Goal: Task Accomplishment & Management: Use online tool/utility

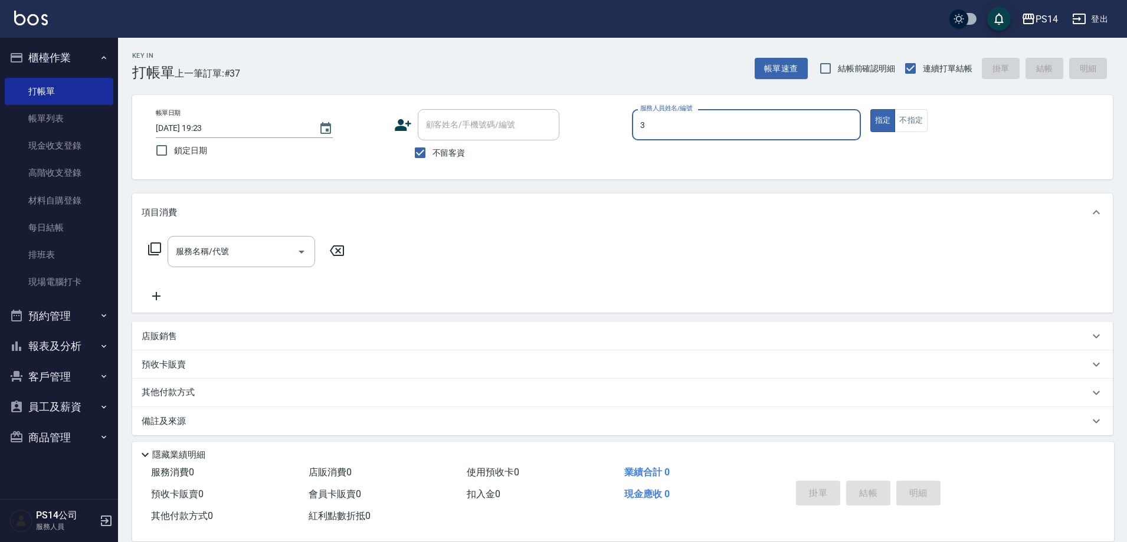
type input "[PERSON_NAME]-3"
type button "true"
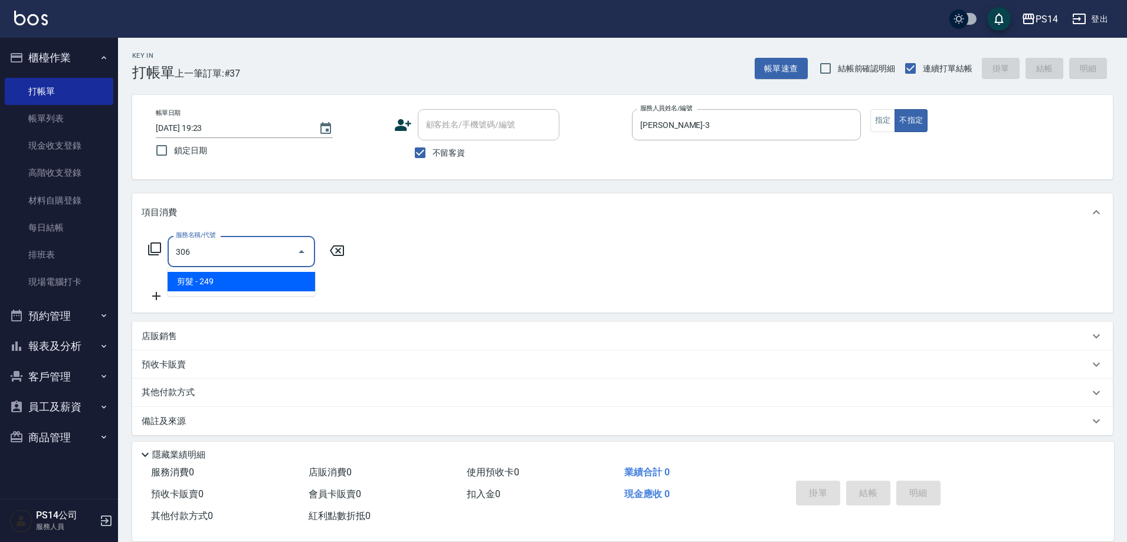
type input "剪髮(306)"
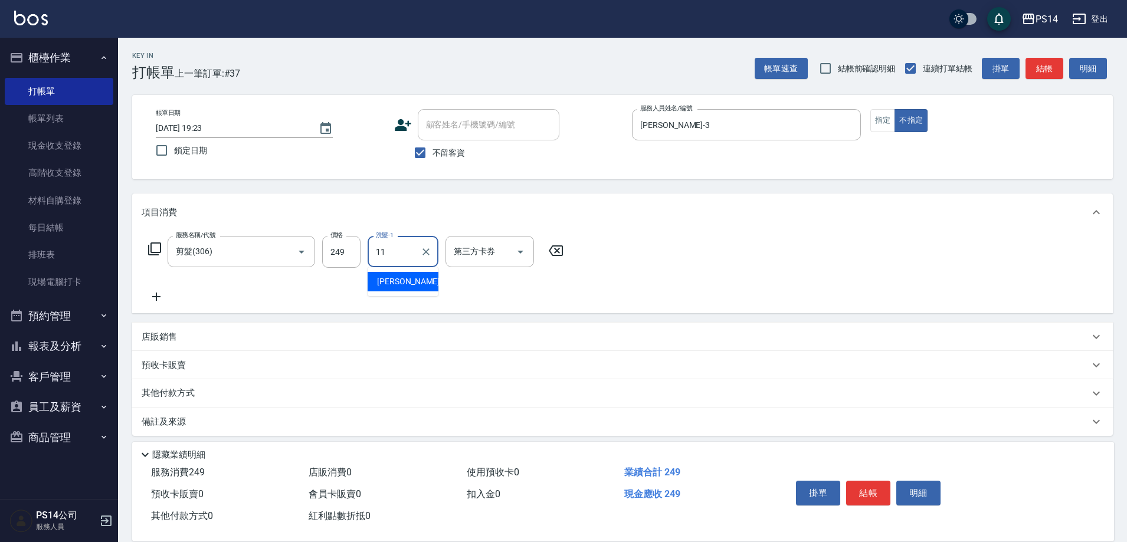
type input "[PERSON_NAME]-11"
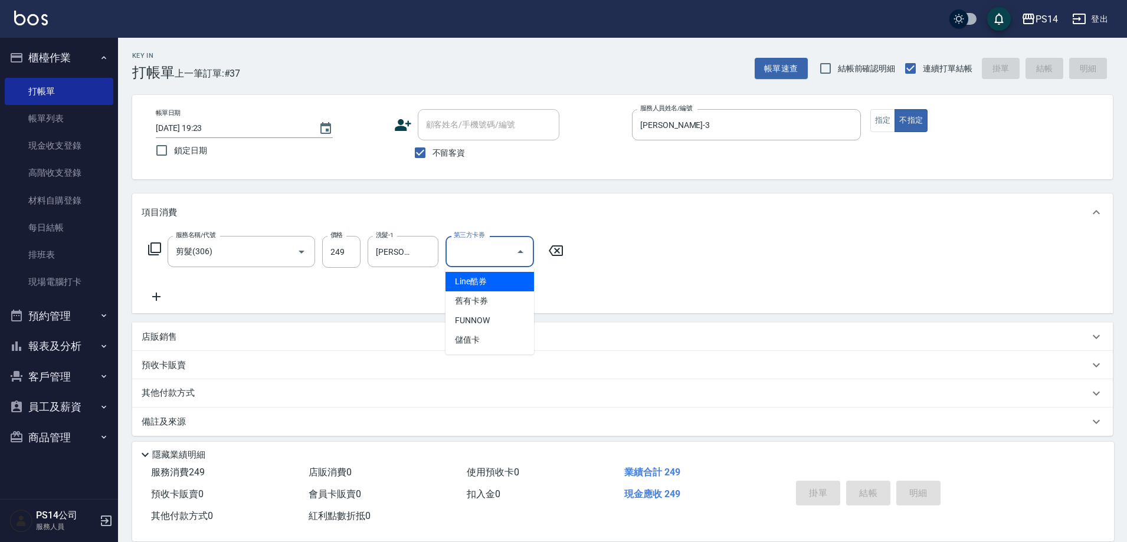
type input "Line酷券"
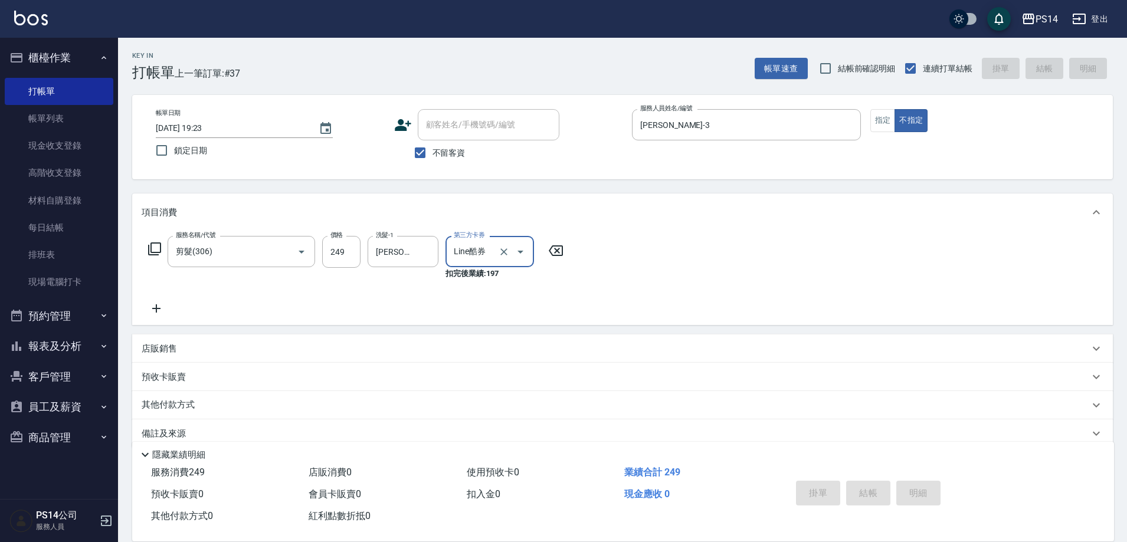
type input "[DATE] 20:46"
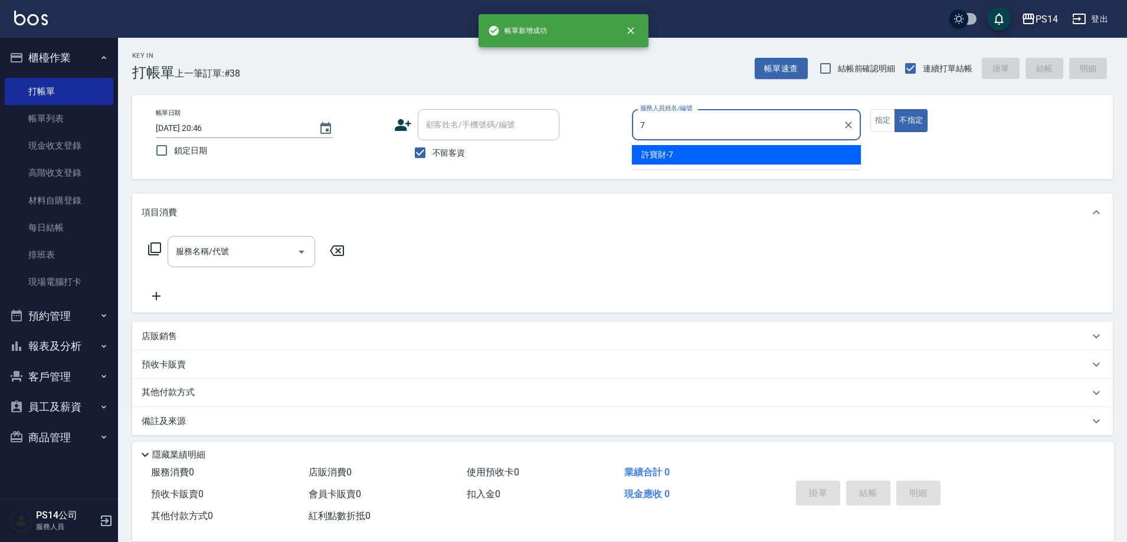
type input "[PERSON_NAME]-7"
type button "false"
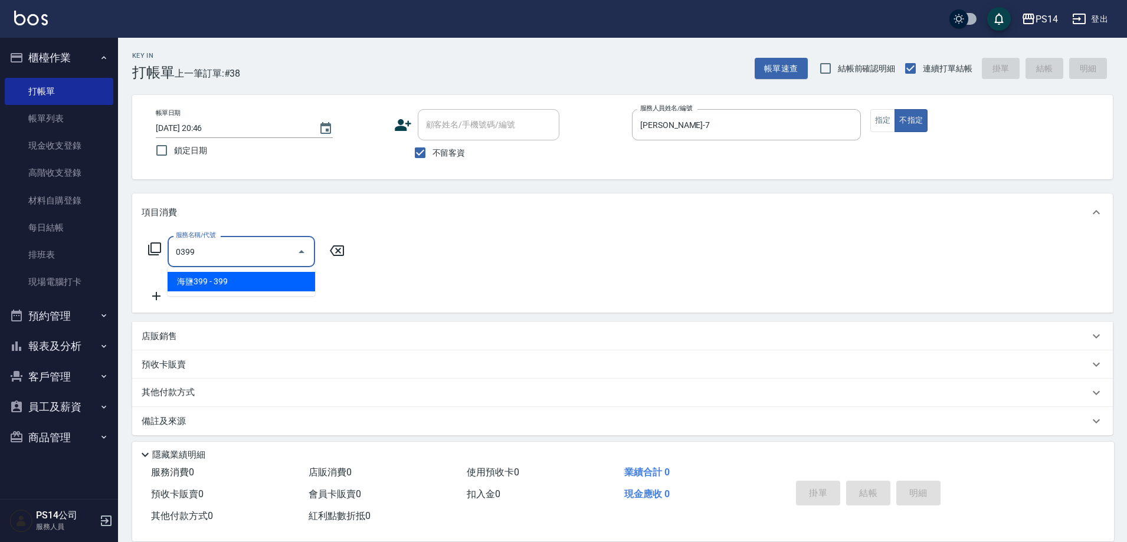
type input "海鹽399(0399)"
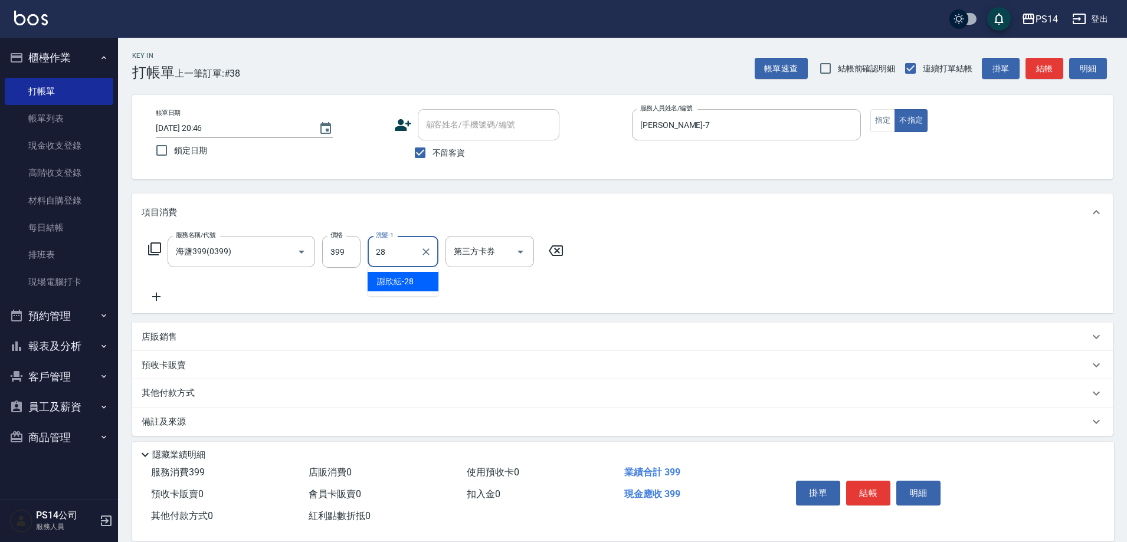
type input "[PERSON_NAME]-28"
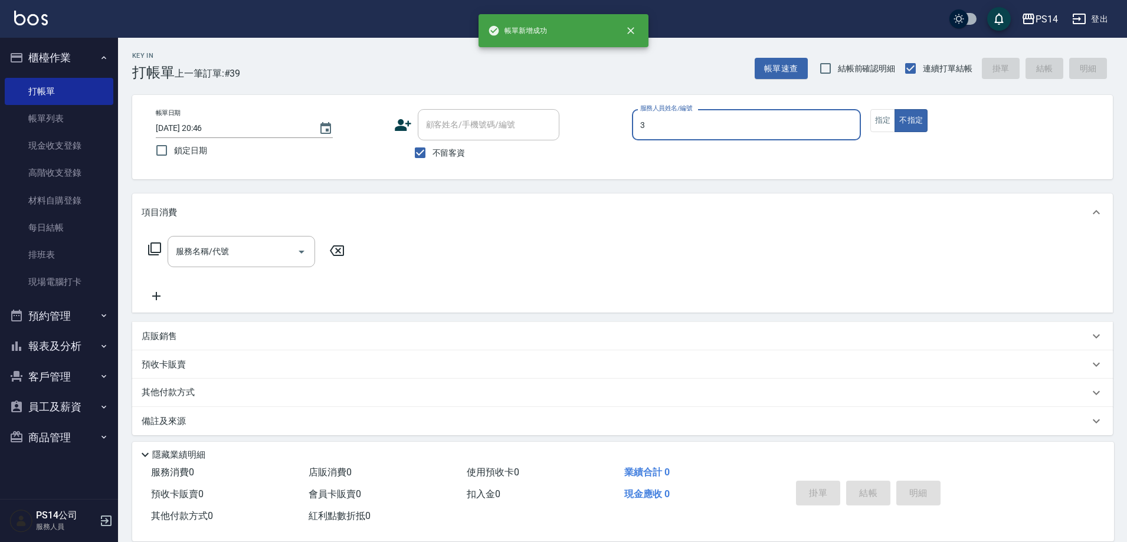
type input "[PERSON_NAME]-3"
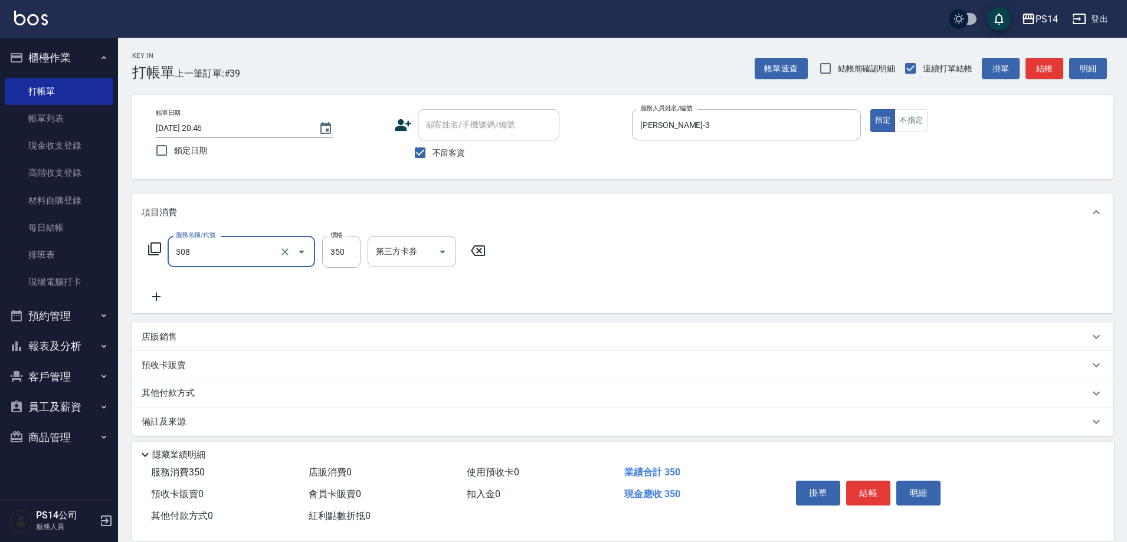
type input "洗+剪(308)"
type input "[PERSON_NAME]-28"
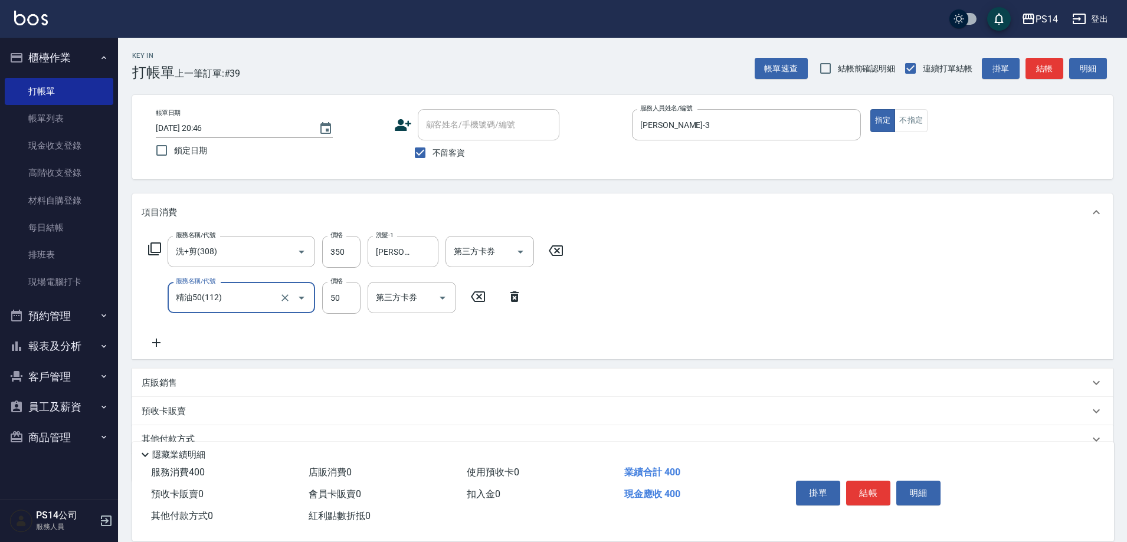
type input "精油50(112)"
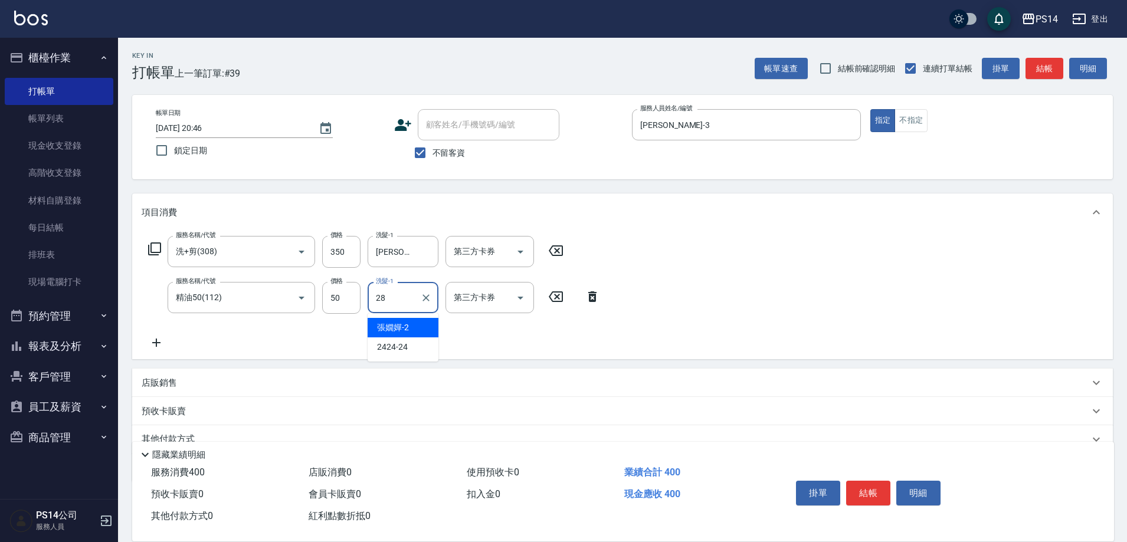
type input "[PERSON_NAME]-28"
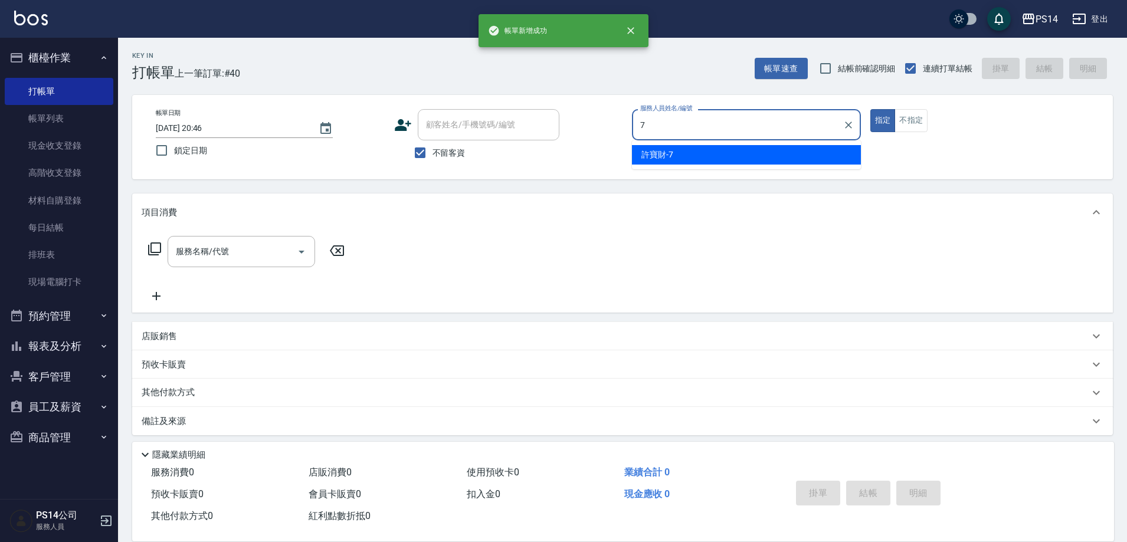
type input "[PERSON_NAME]-7"
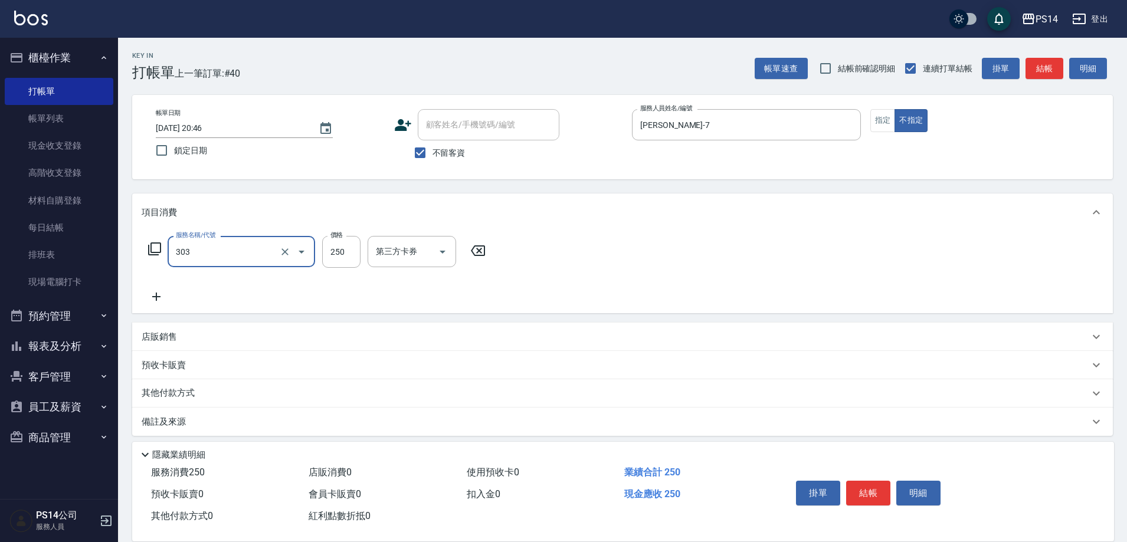
type input "剪髮(303)"
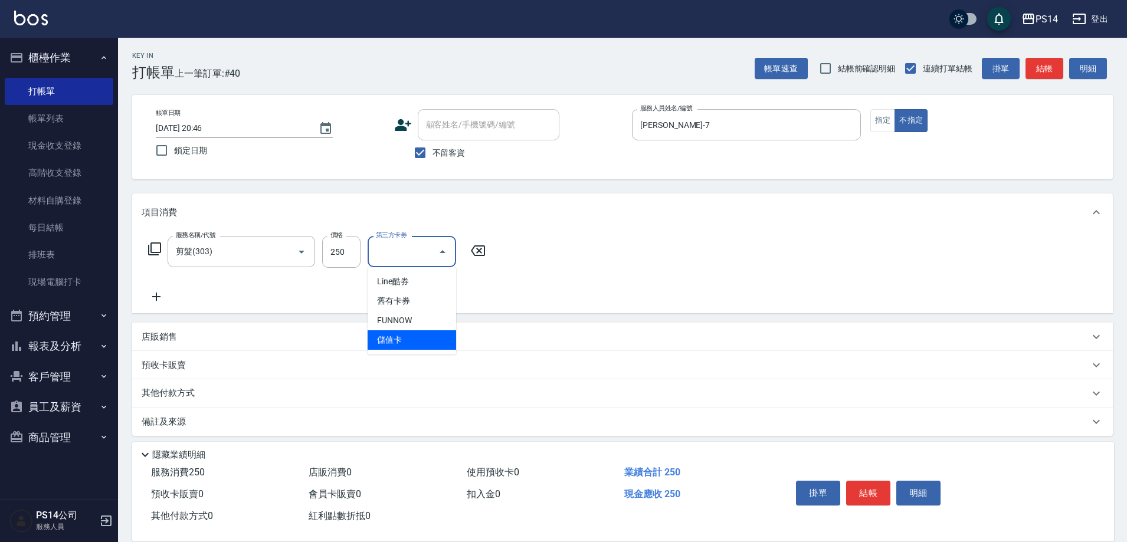
type input "儲值卡"
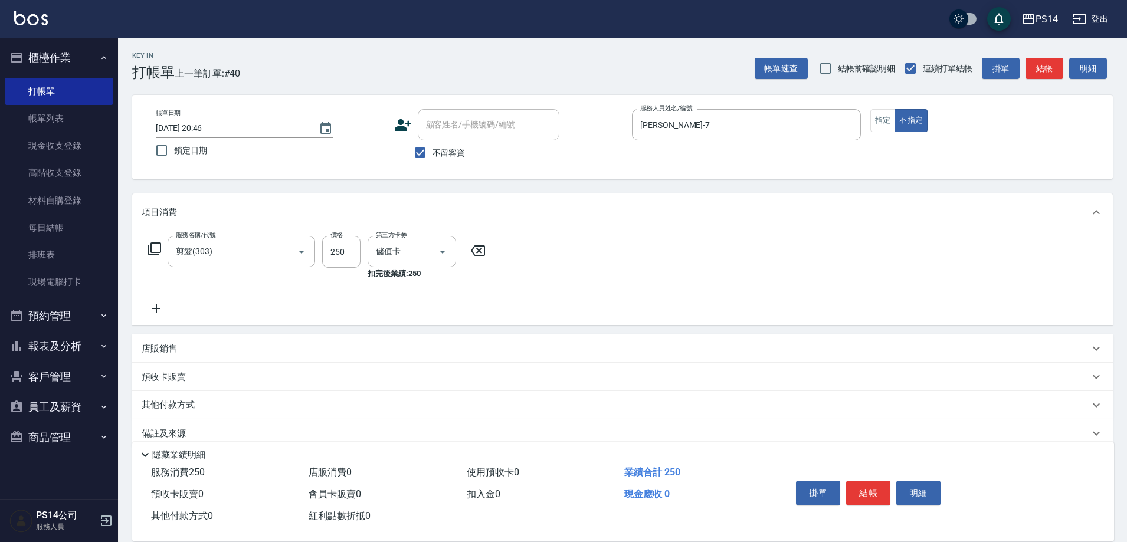
click at [869, 122] on div "帳單日期 [DATE] 20:46 鎖定日期 顧客姓名/手機號碼/編號 顧客姓名/手機號碼/編號 不留客資 服務人員姓名/編號 [PERSON_NAME]-7…" at bounding box center [622, 137] width 952 height 56
click at [870, 122] on button "指定" at bounding box center [882, 120] width 25 height 23
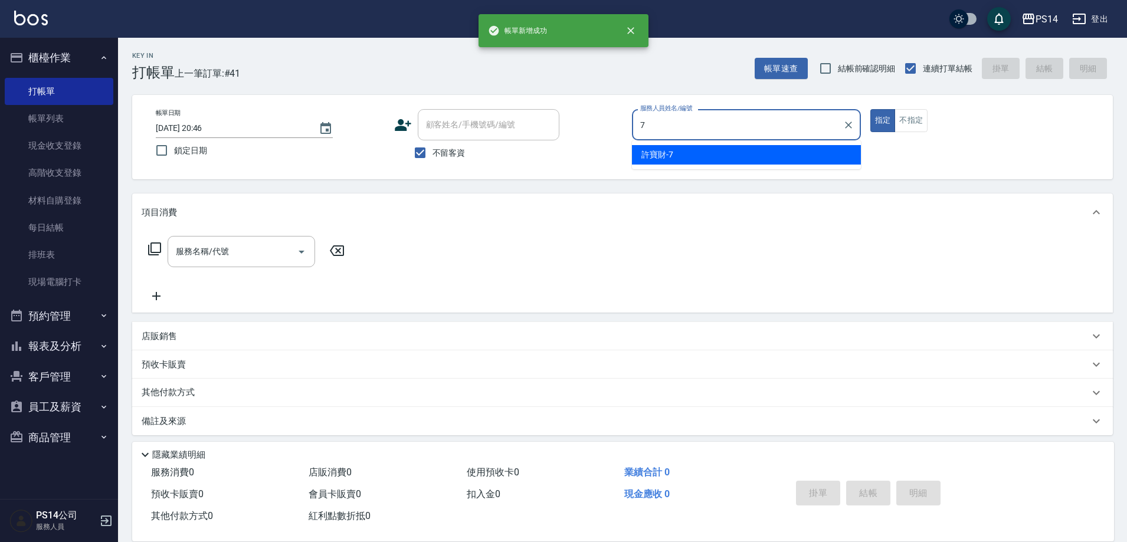
type input "[PERSON_NAME]-7"
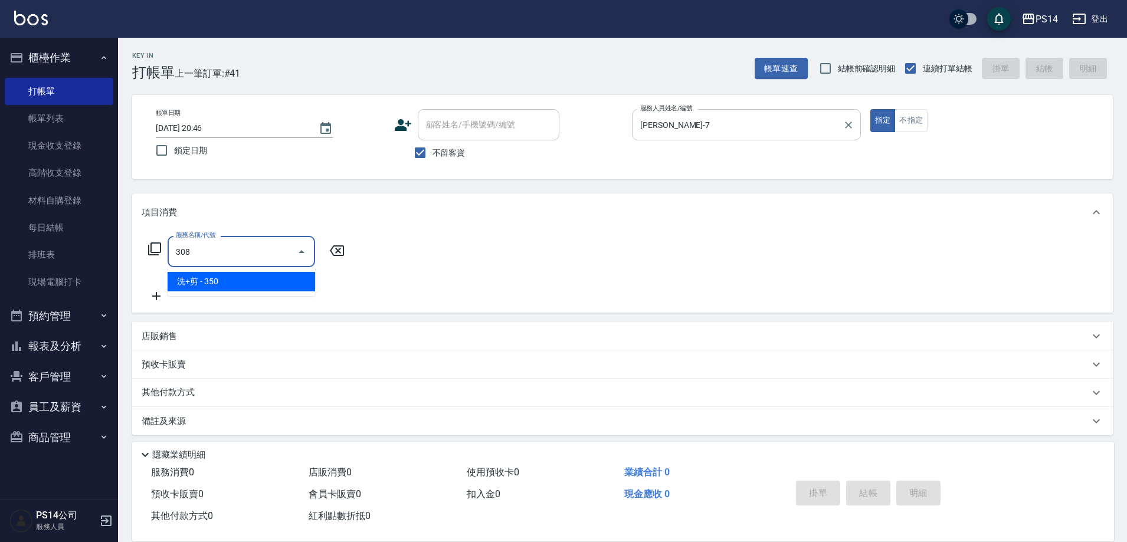
type input "洗+剪(308)"
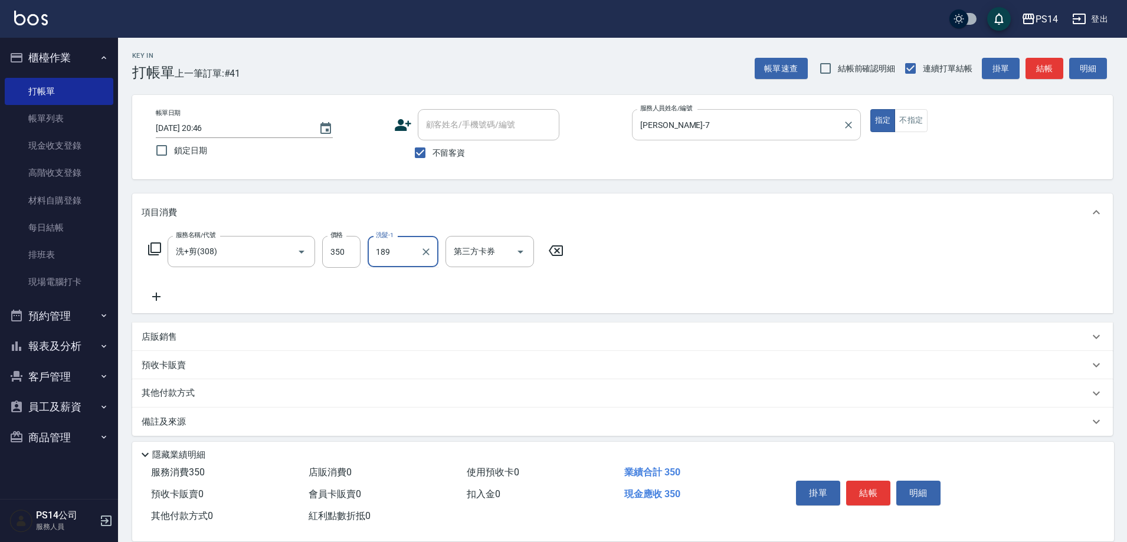
type input "189"
click at [412, 260] on input "洗髮-1" at bounding box center [403, 251] width 60 height 21
type input "[PERSON_NAME]-18"
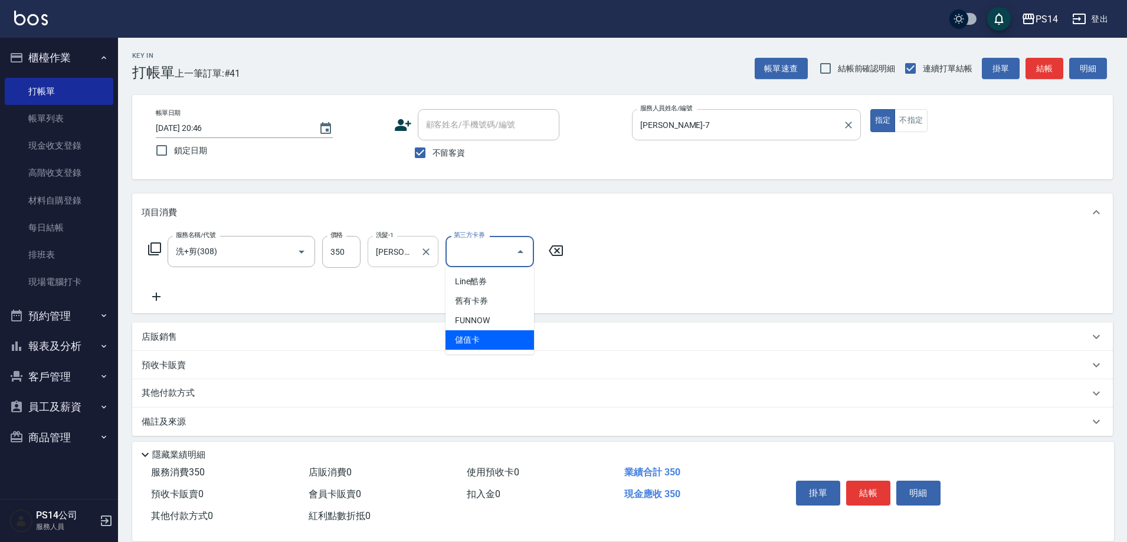
type input "儲值卡"
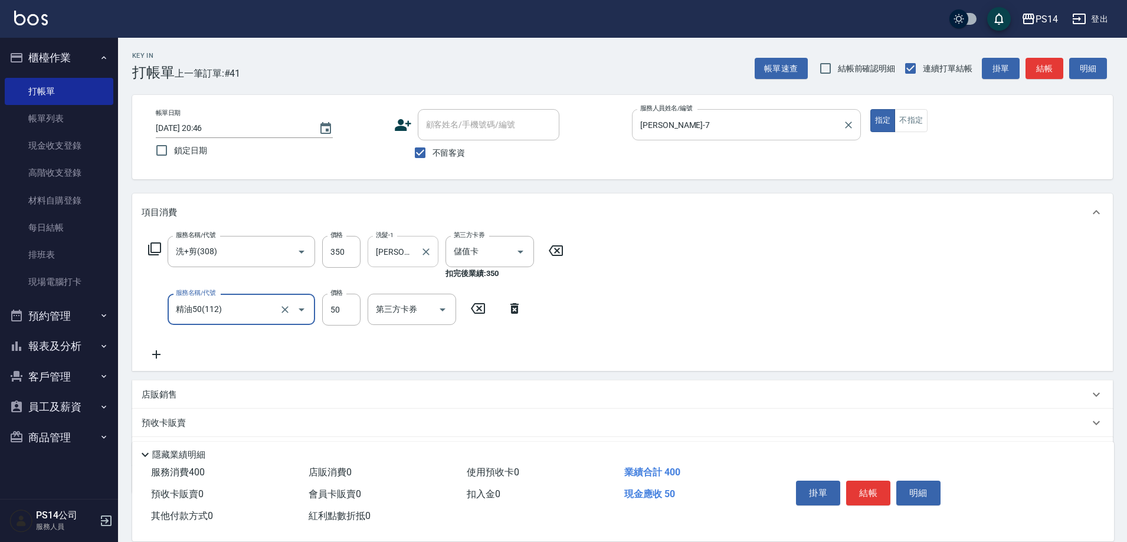
type input "精油50(112)"
type input "[PERSON_NAME]-18"
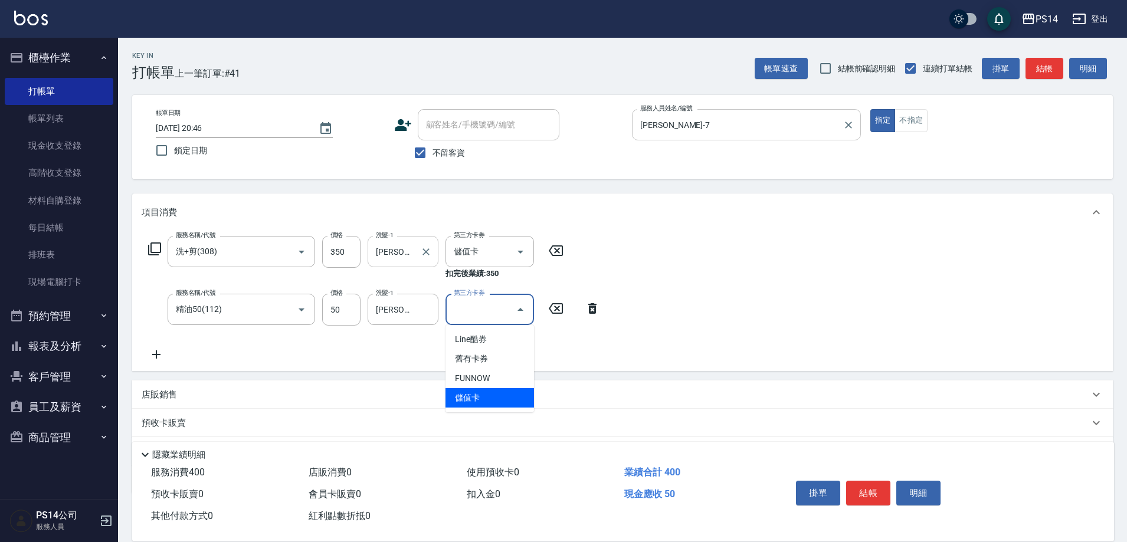
type input "儲值卡"
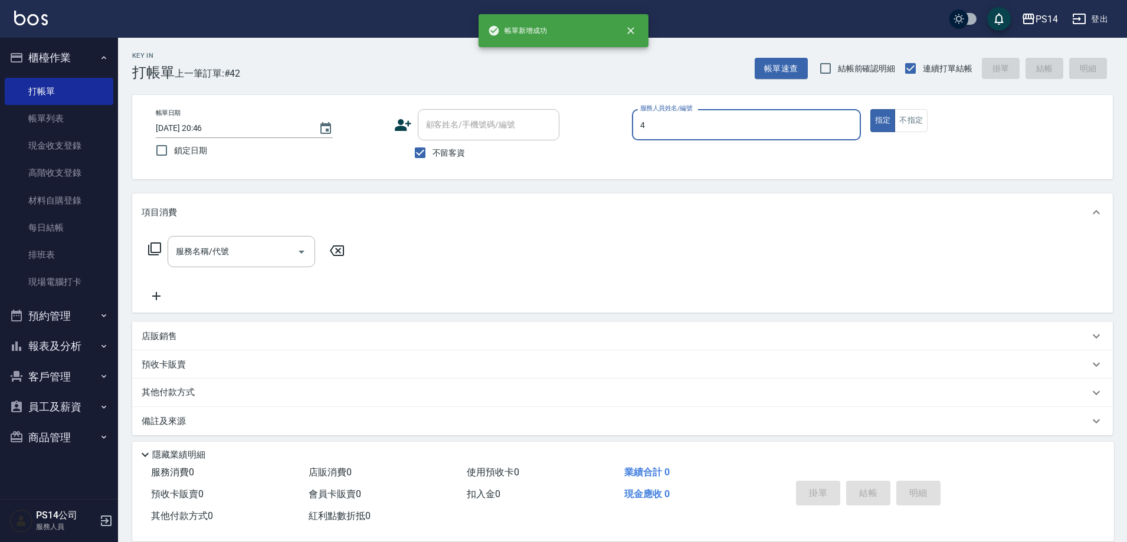
type input "[PERSON_NAME]-4"
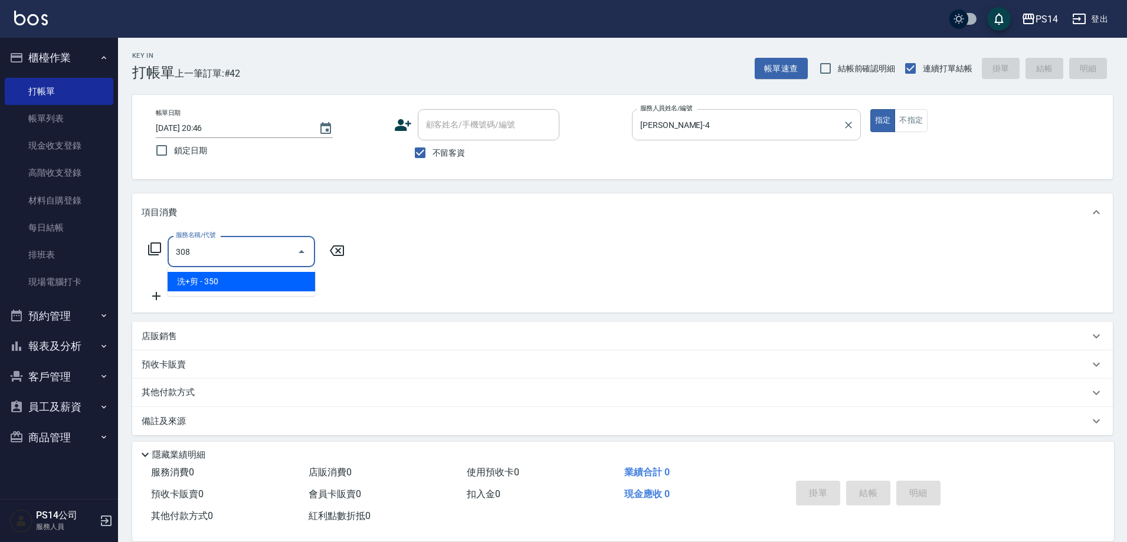
type input "洗+剪(308)"
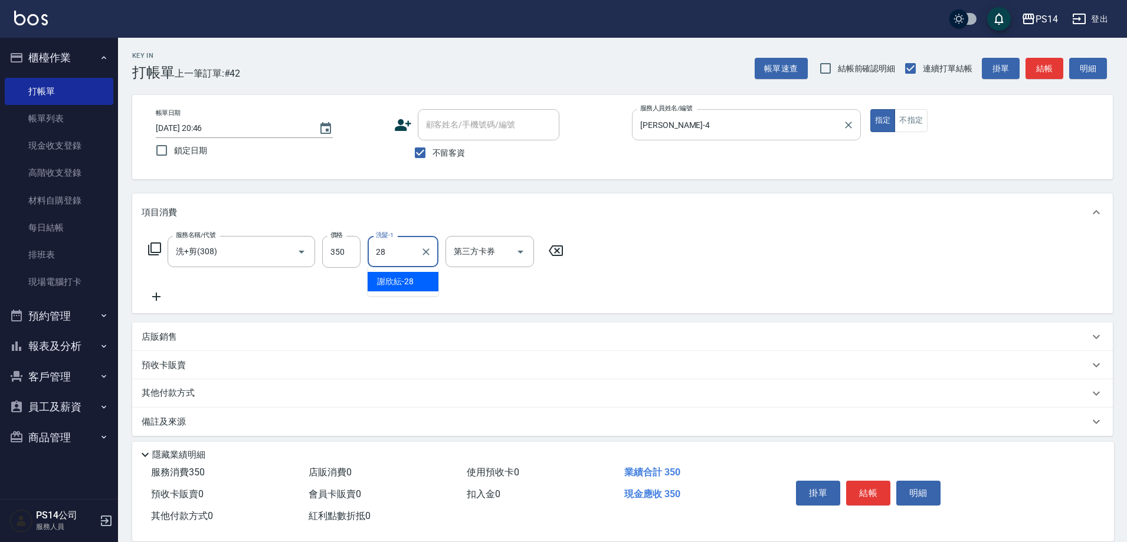
type input "[PERSON_NAME]-28"
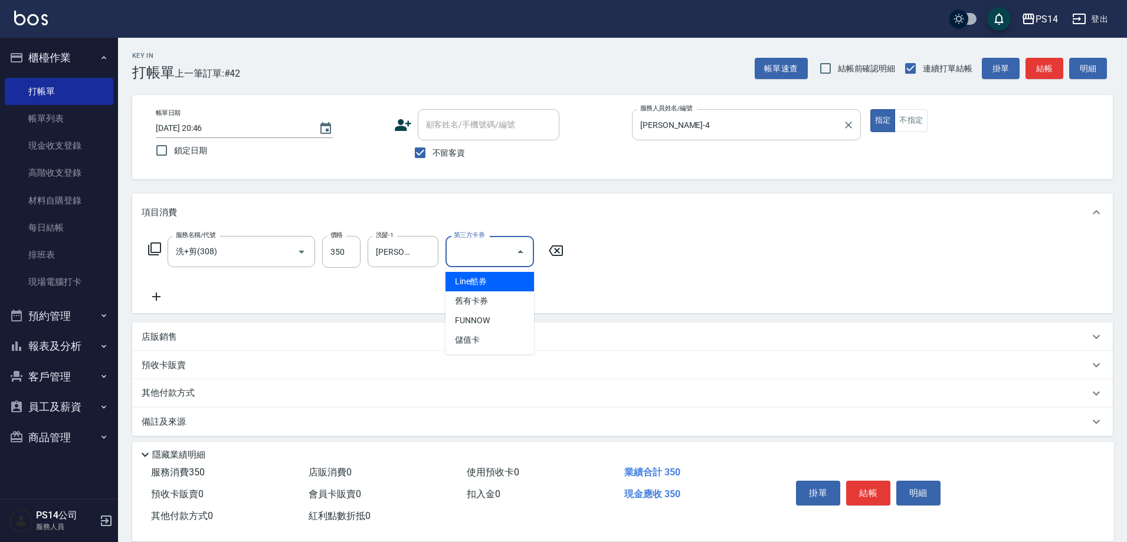
type input "儲值卡"
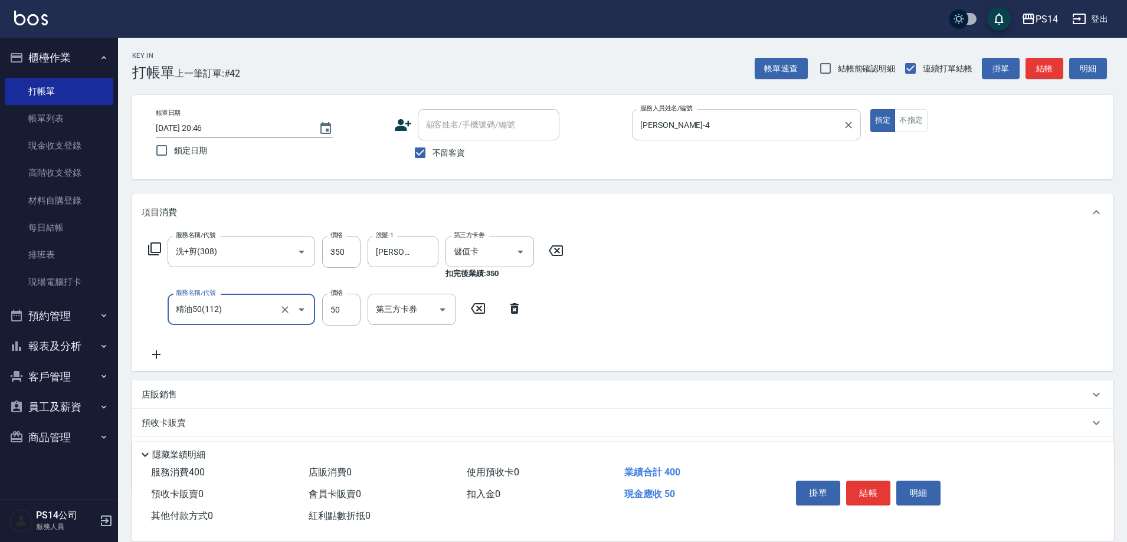
type input "精油50(112)"
type input "[PERSON_NAME]-28"
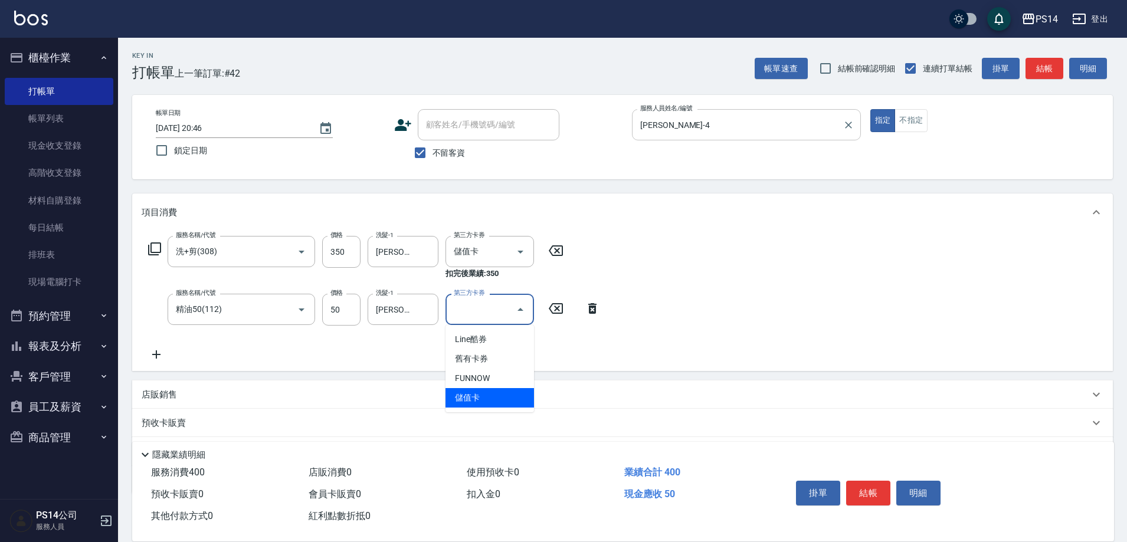
type input "儲值卡"
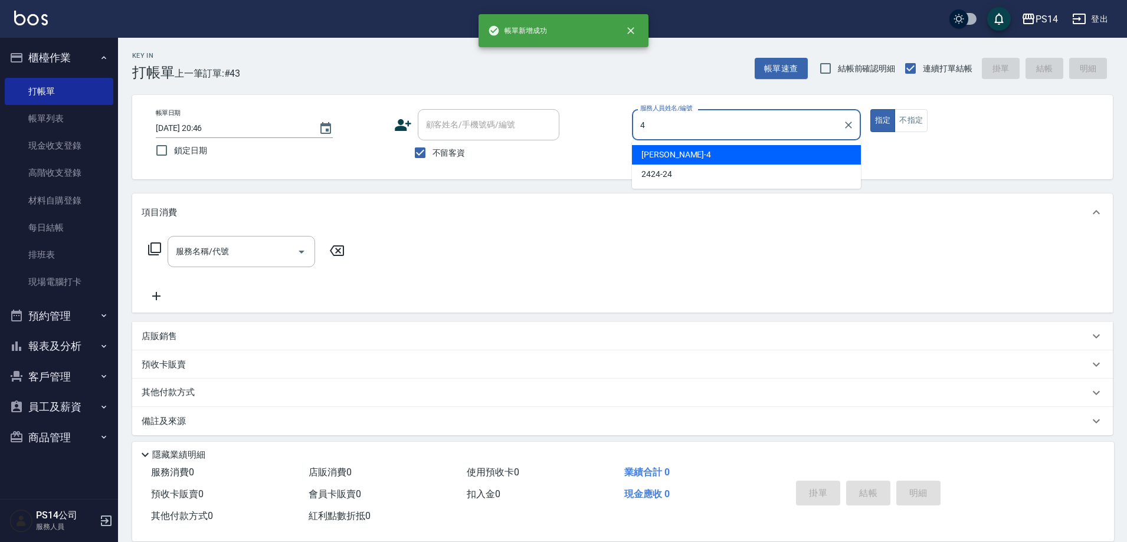
type input "[PERSON_NAME]-4"
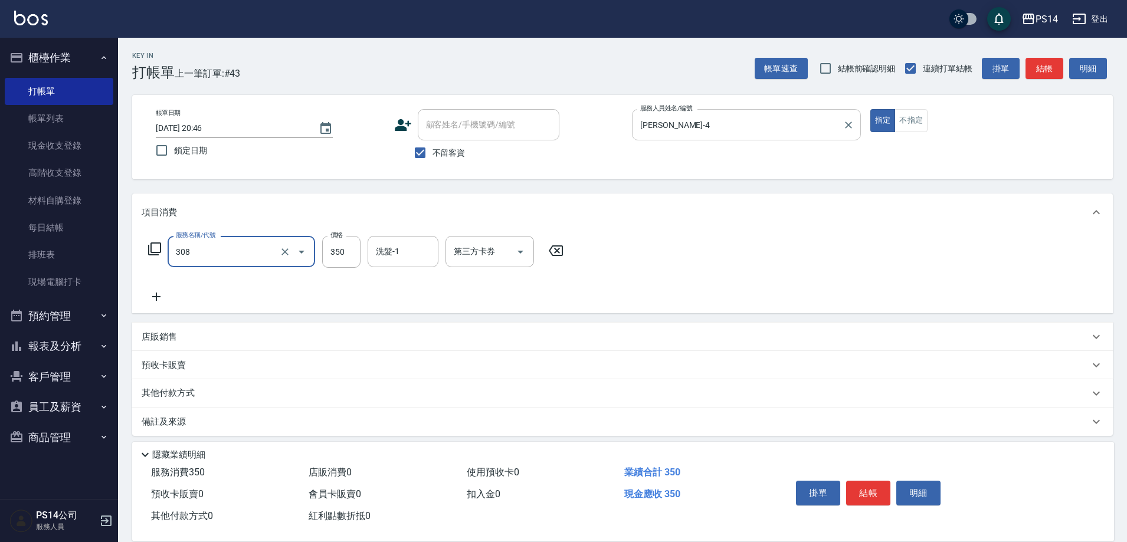
type input "洗+剪(308)"
type input "[PERSON_NAME]-28"
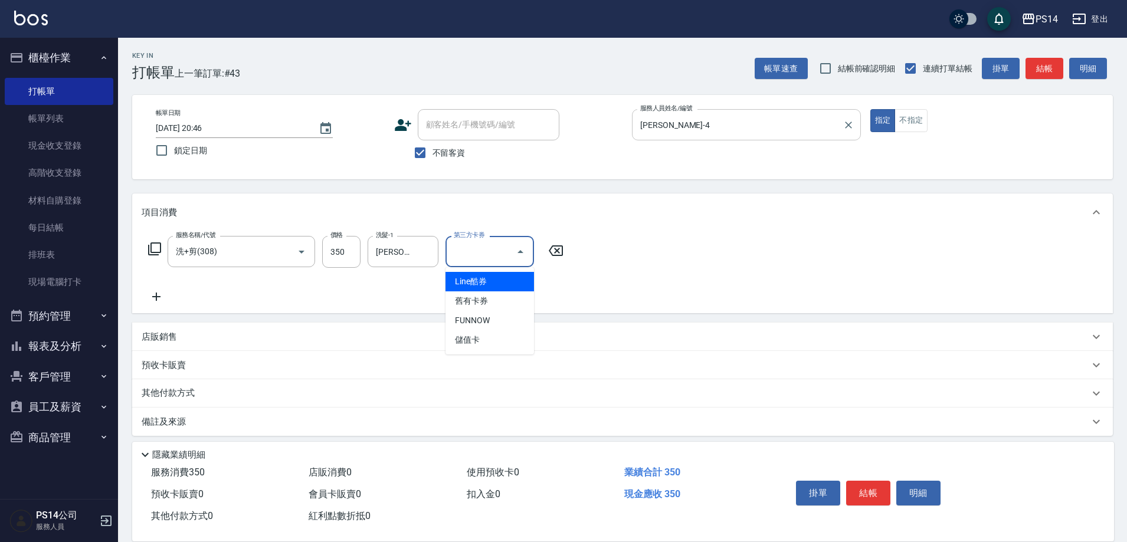
type input "儲值卡"
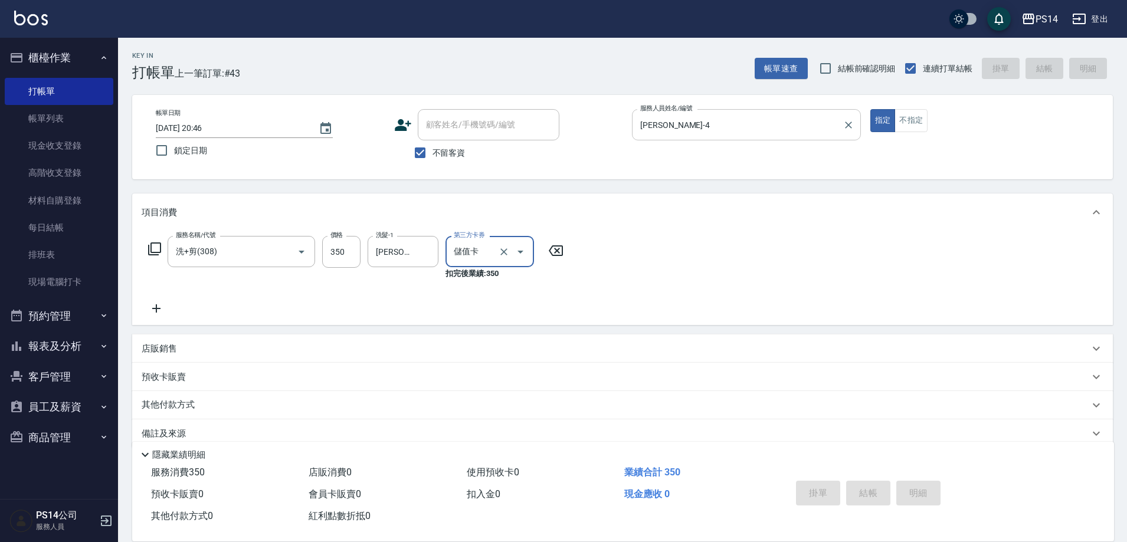
type input "[DATE] 20:47"
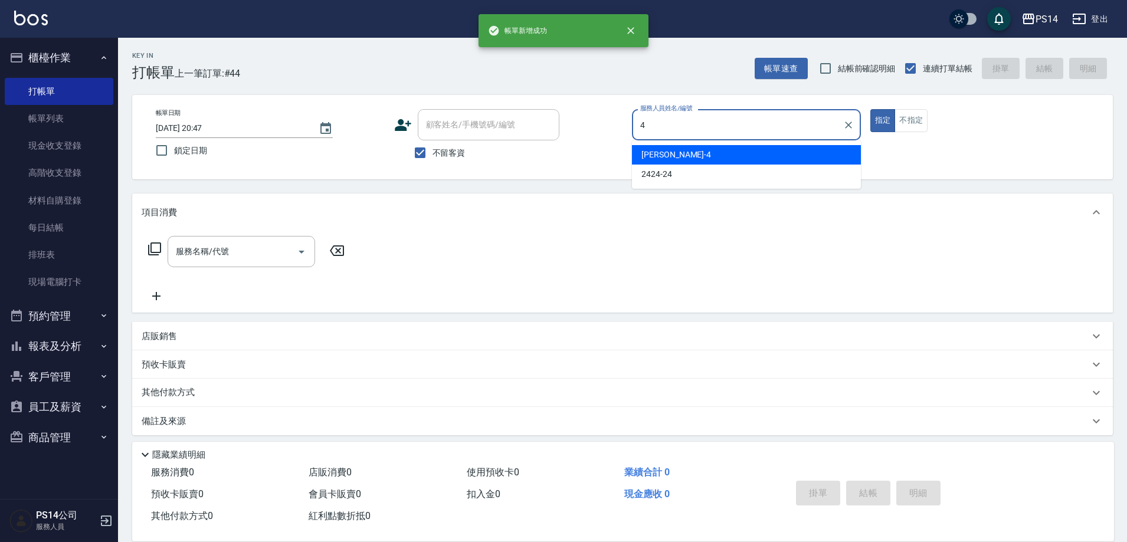
type input "[PERSON_NAME]-4"
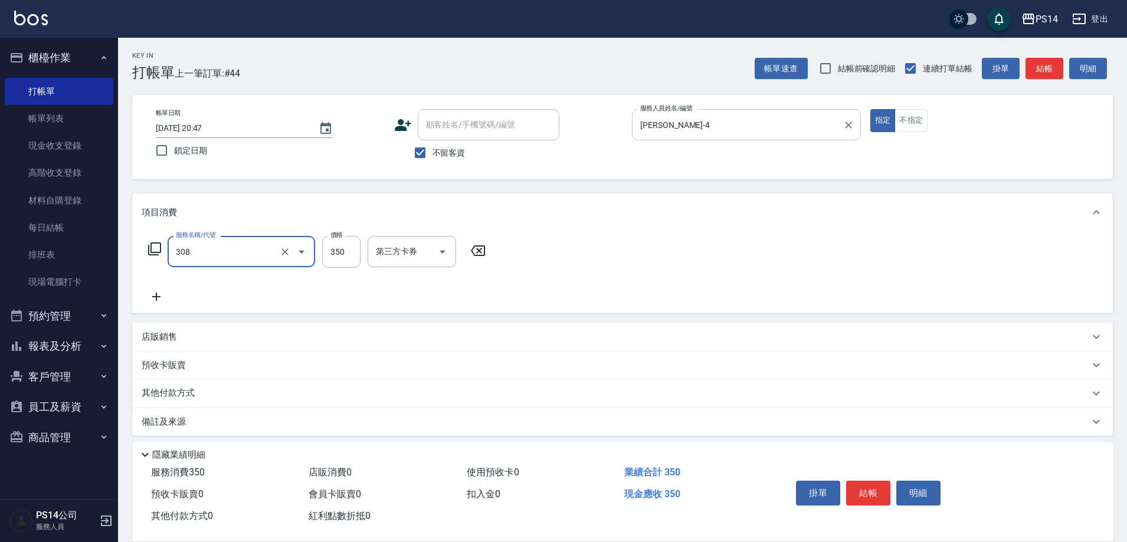
type input "洗+剪(308)"
type input "[PERSON_NAME]-18"
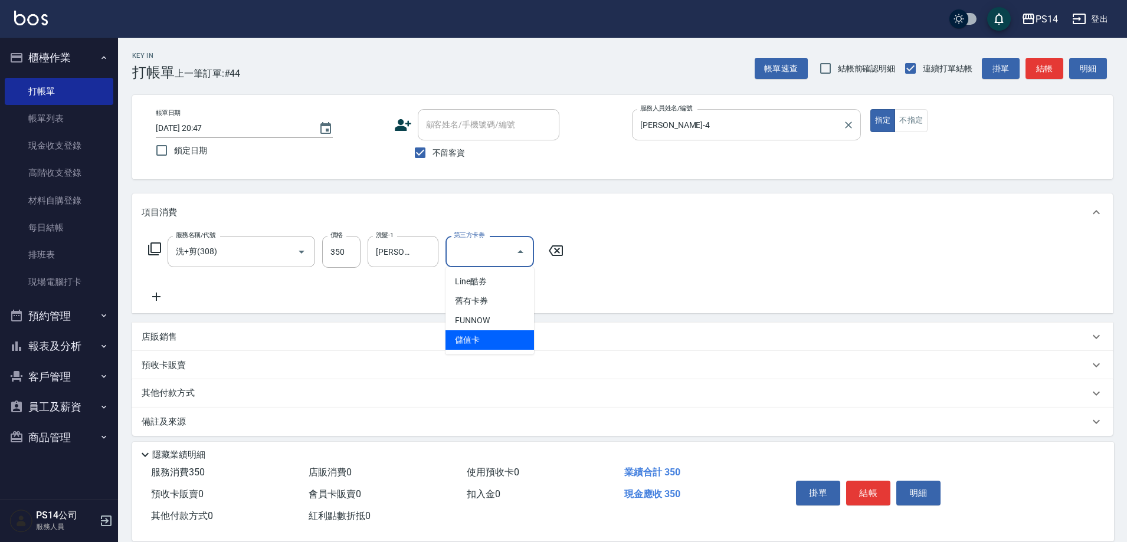
type input "儲值卡"
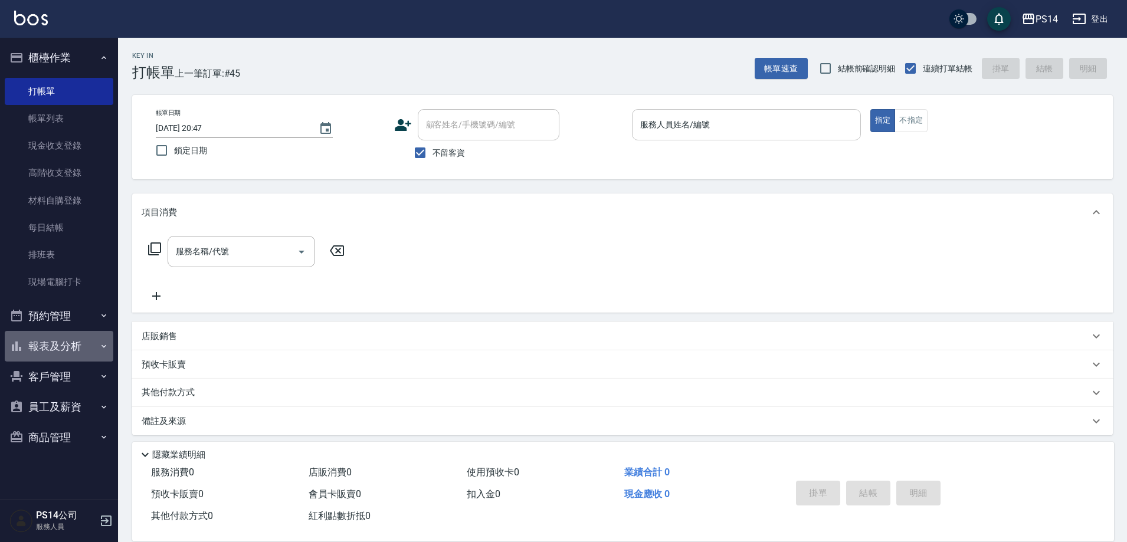
click at [57, 344] on button "報表及分析" at bounding box center [59, 346] width 109 height 31
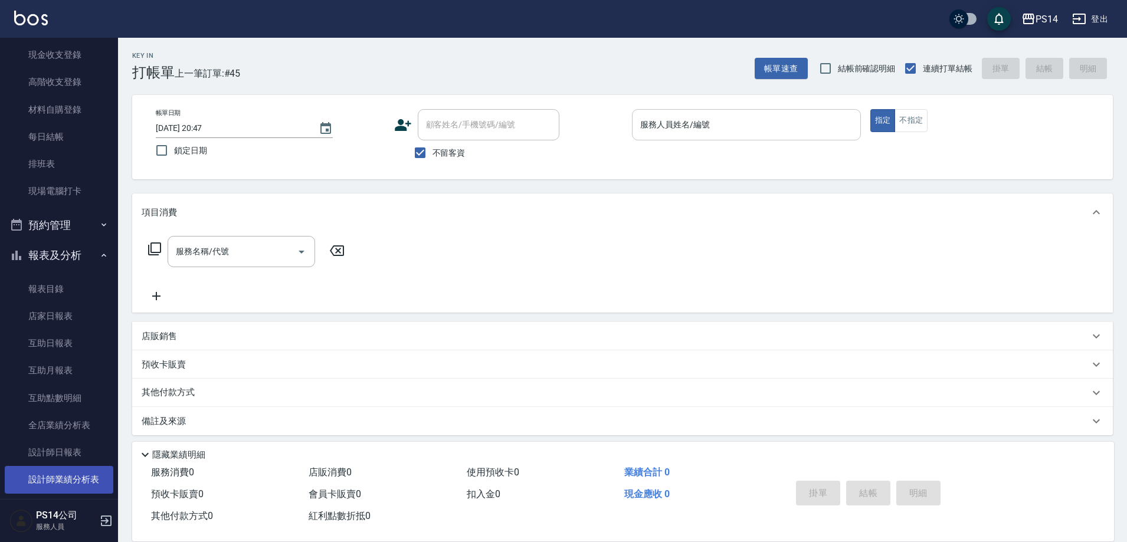
scroll to position [177, 0]
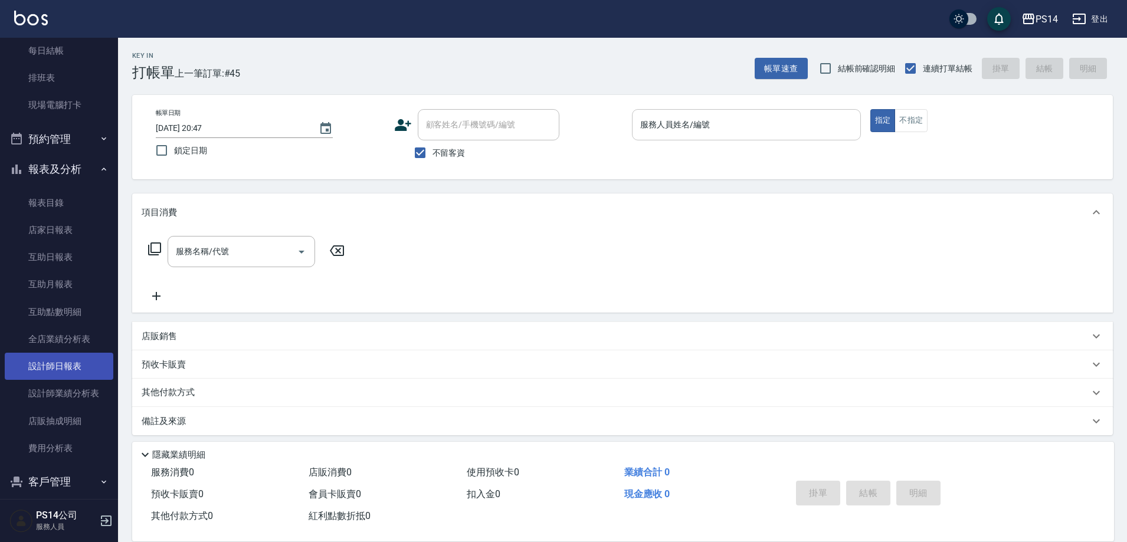
click at [76, 355] on link "設計師日報表" at bounding box center [59, 366] width 109 height 27
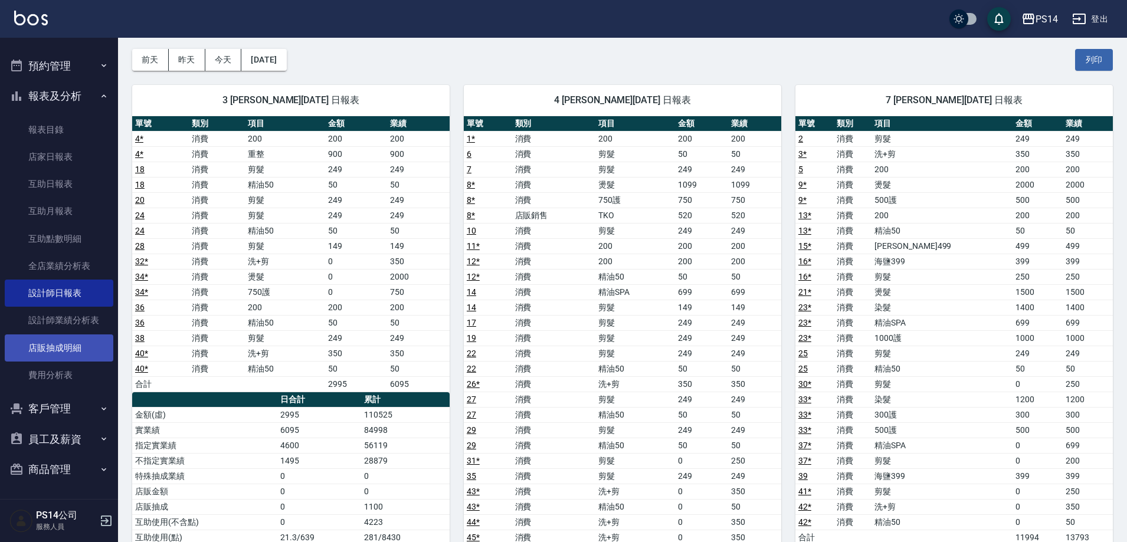
scroll to position [118, 0]
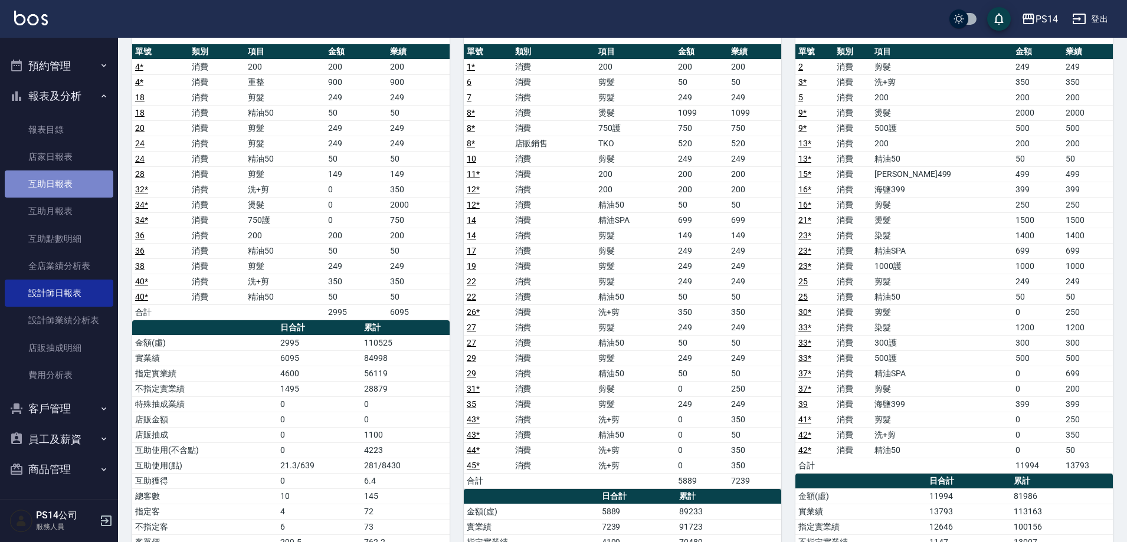
click at [62, 190] on link "互助日報表" at bounding box center [59, 184] width 109 height 27
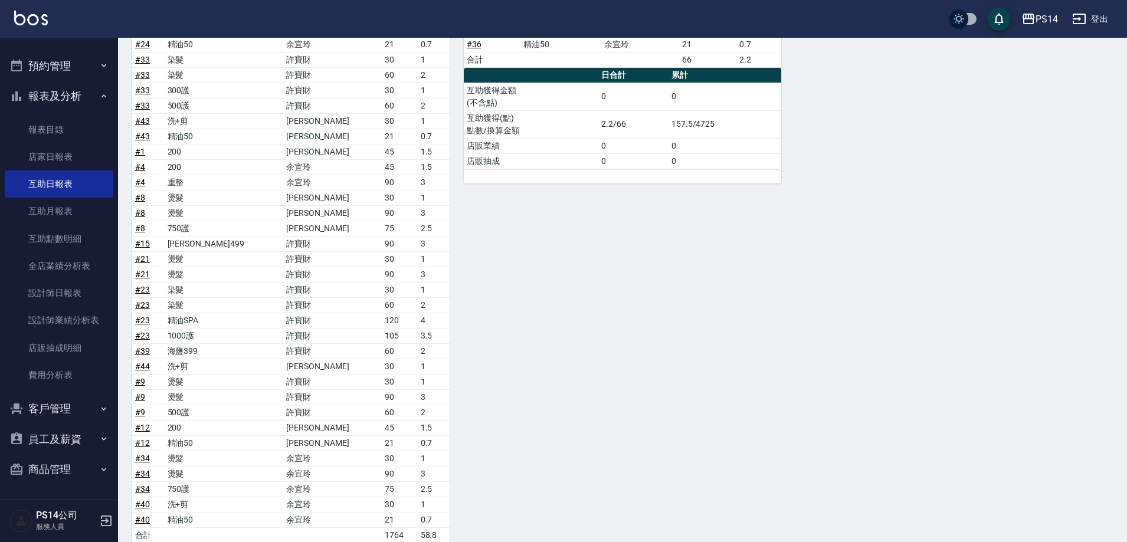
scroll to position [782, 0]
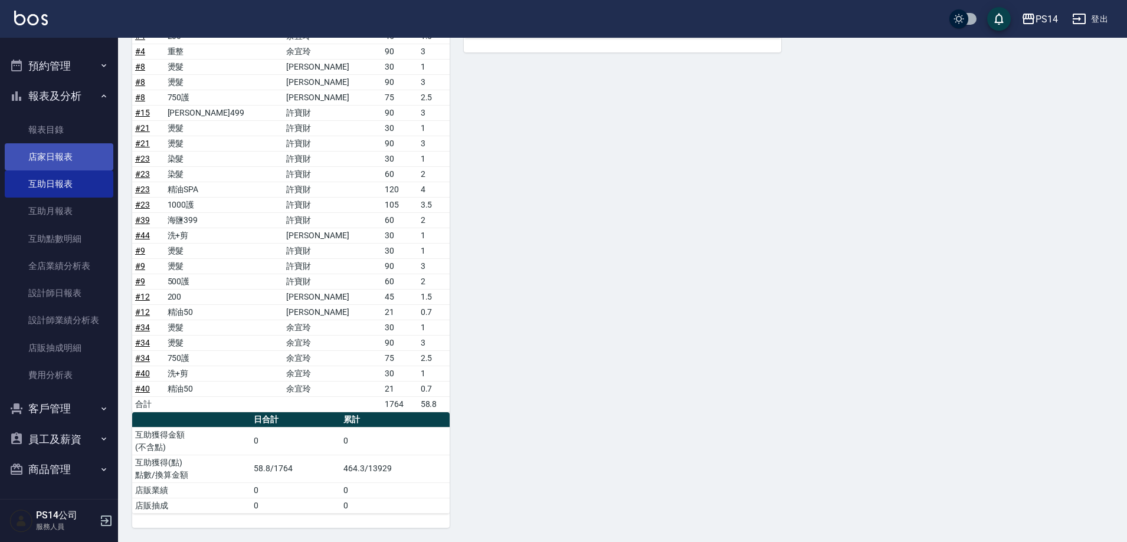
click at [63, 146] on link "店家日報表" at bounding box center [59, 156] width 109 height 27
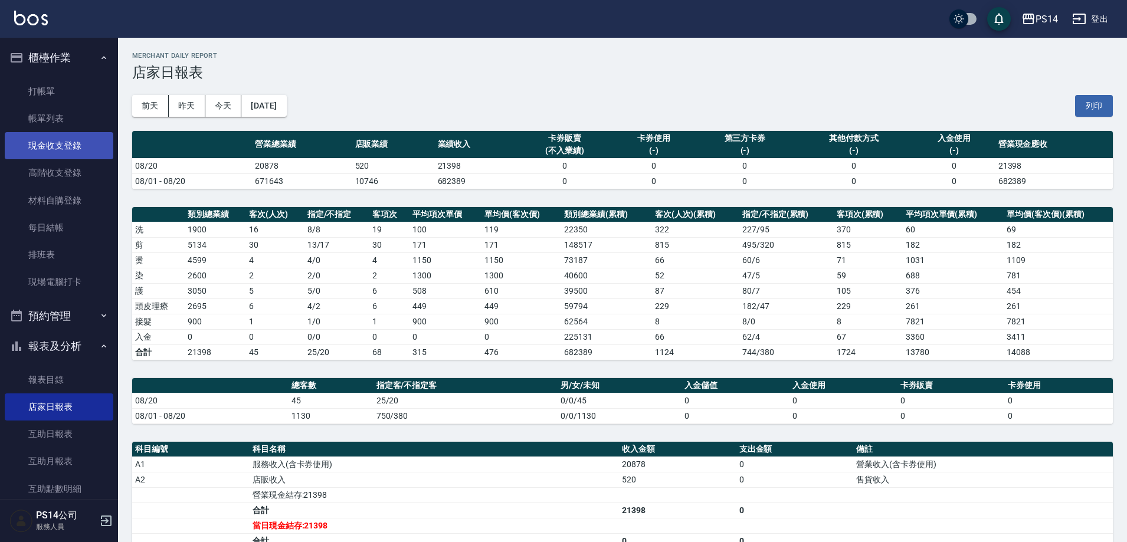
click at [70, 135] on link "現金收支登錄" at bounding box center [59, 145] width 109 height 27
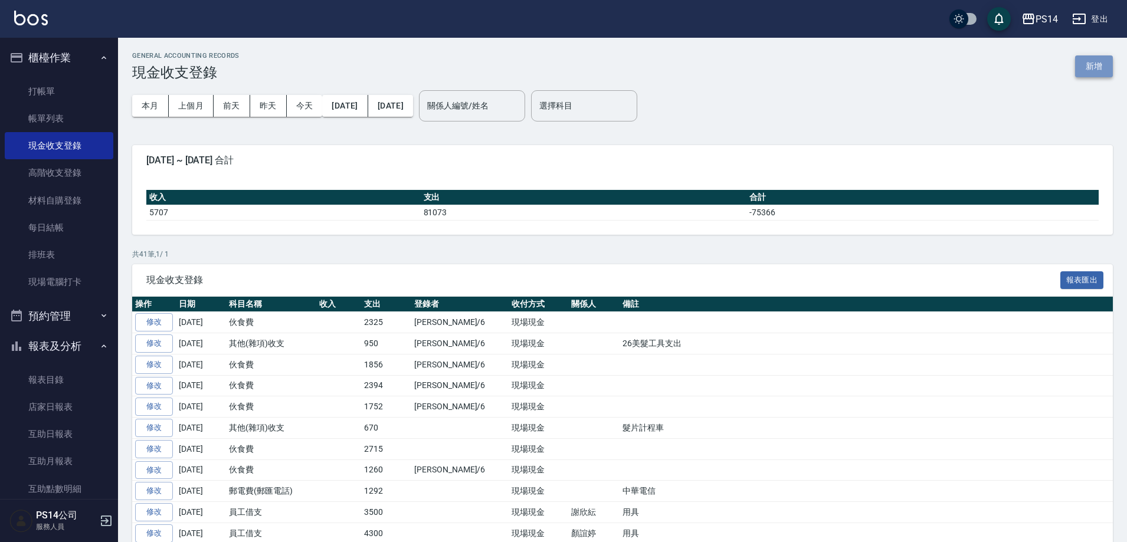
click at [1091, 71] on button "新增" at bounding box center [1094, 66] width 38 height 22
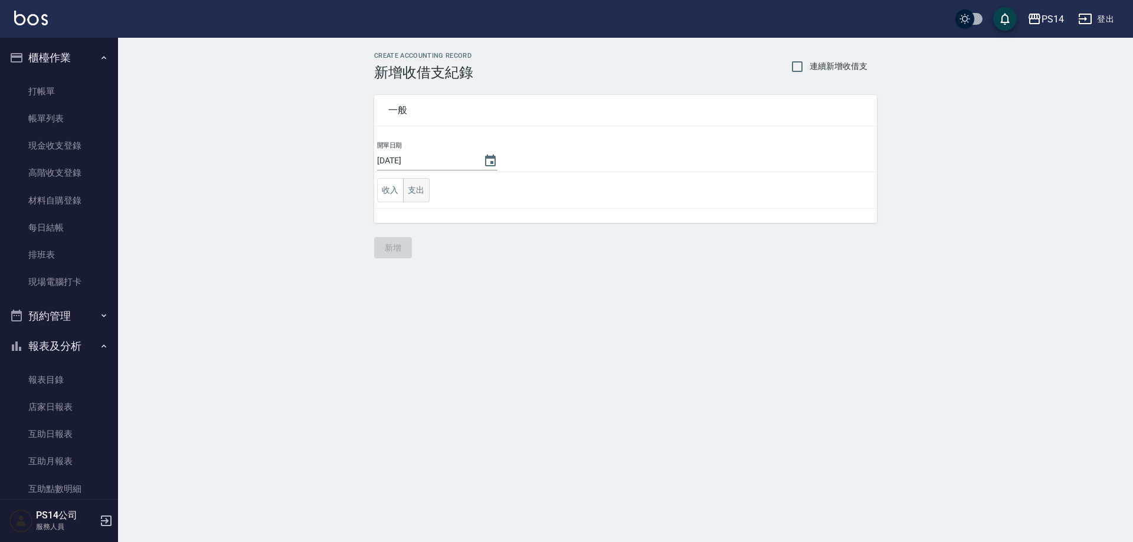
click at [417, 194] on button "支出" at bounding box center [416, 190] width 27 height 24
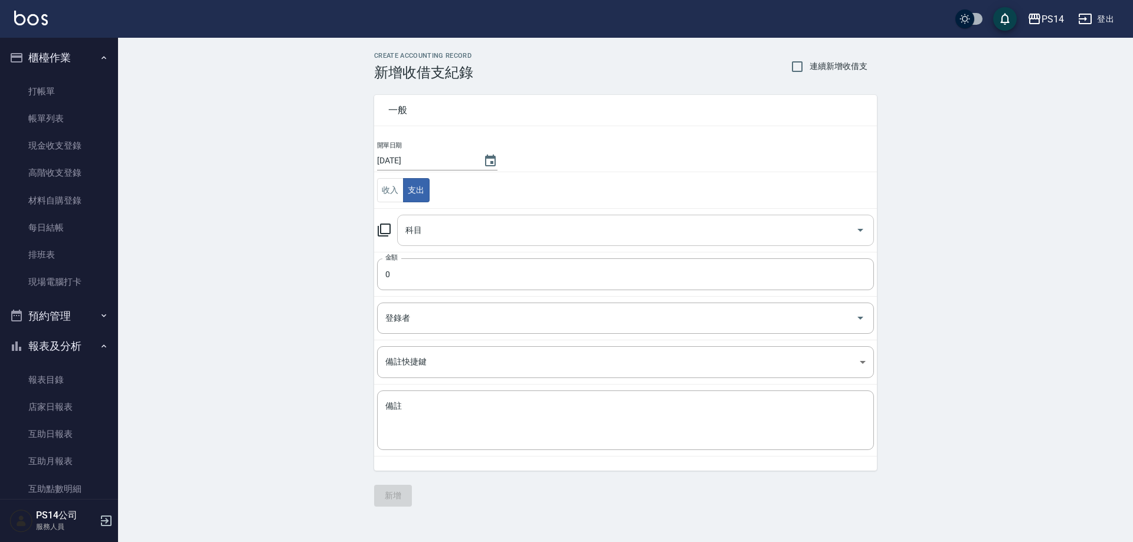
click at [417, 215] on div "科目" at bounding box center [635, 230] width 477 height 31
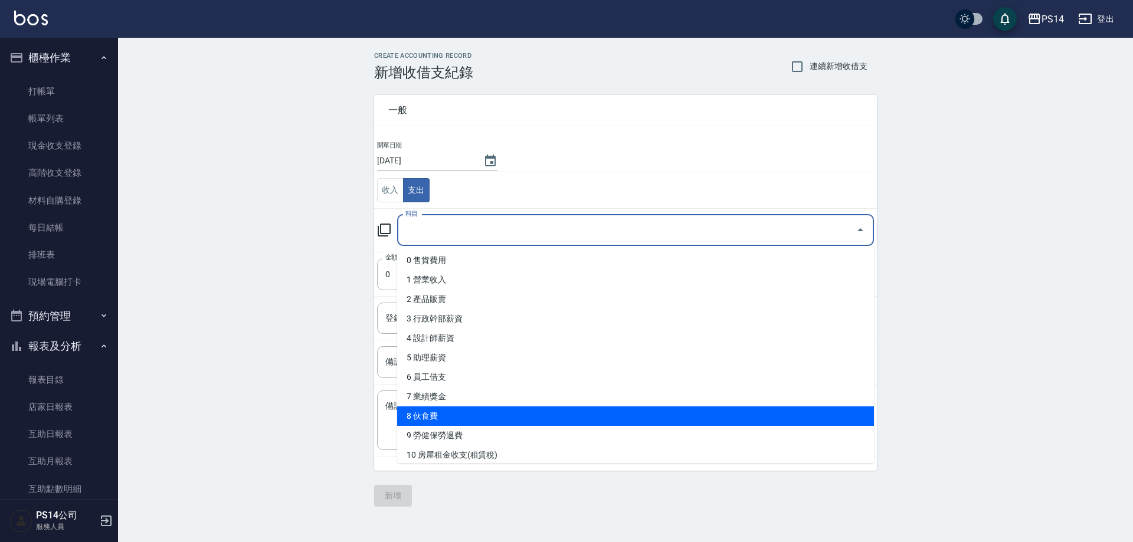
click at [429, 418] on li "8 伙食費" at bounding box center [635, 416] width 477 height 19
type input "8 伙食費"
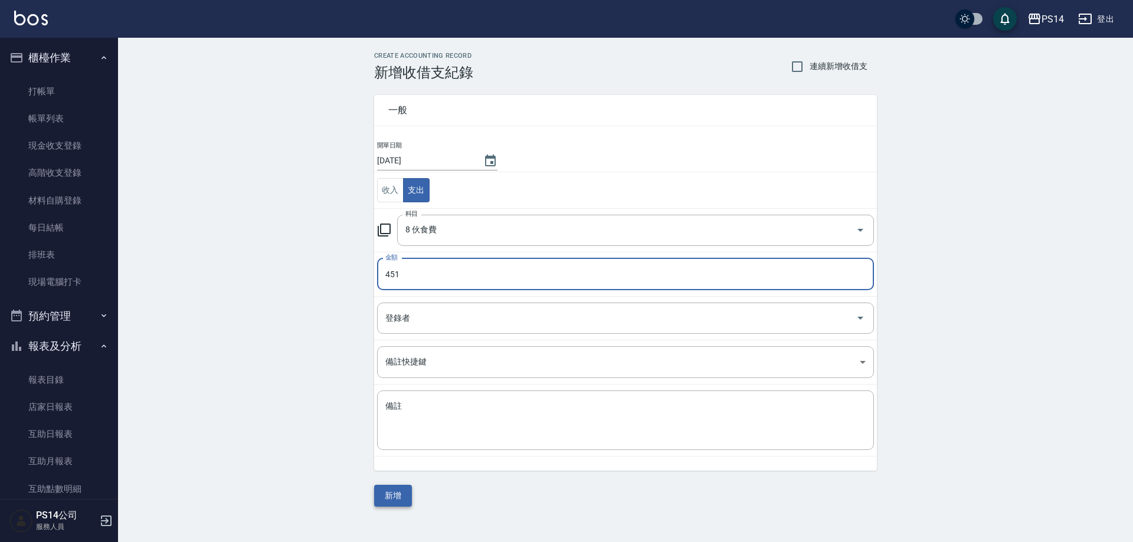
type input "451"
click at [401, 487] on button "新增" at bounding box center [393, 496] width 38 height 22
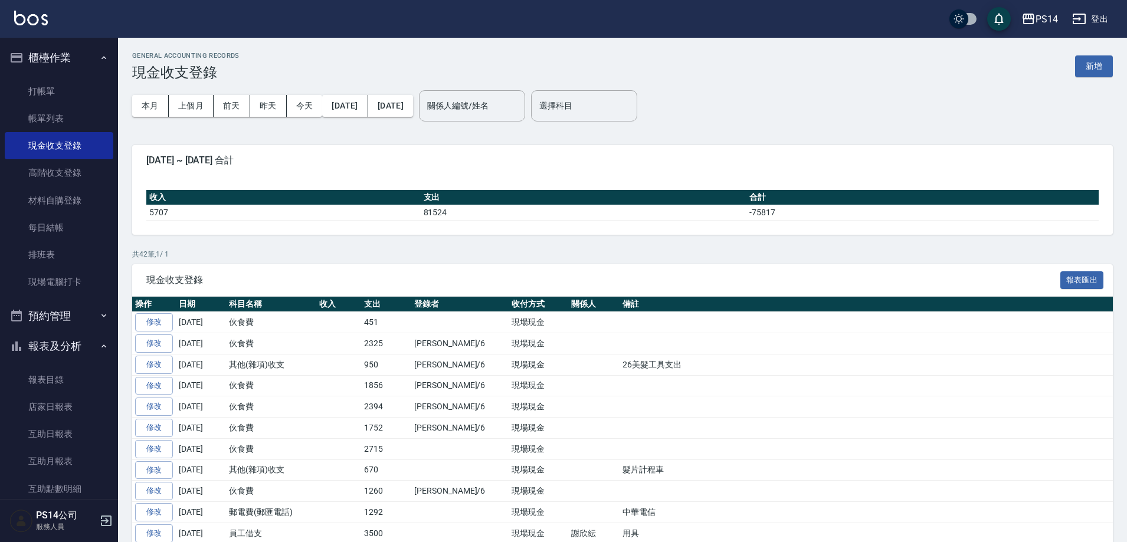
click at [63, 63] on button "櫃檯作業" at bounding box center [59, 57] width 109 height 31
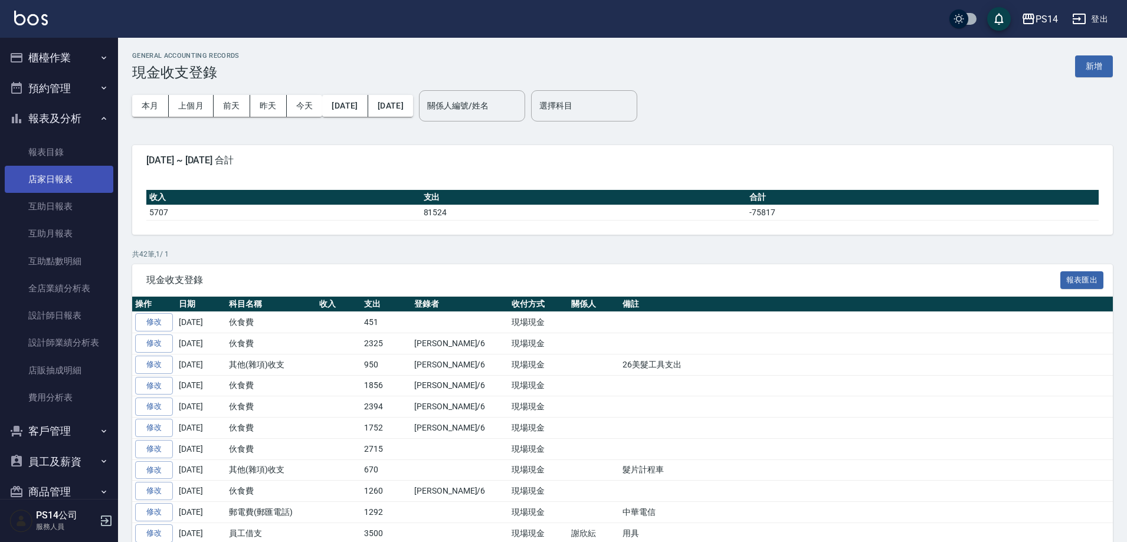
click at [67, 185] on link "店家日報表" at bounding box center [59, 179] width 109 height 27
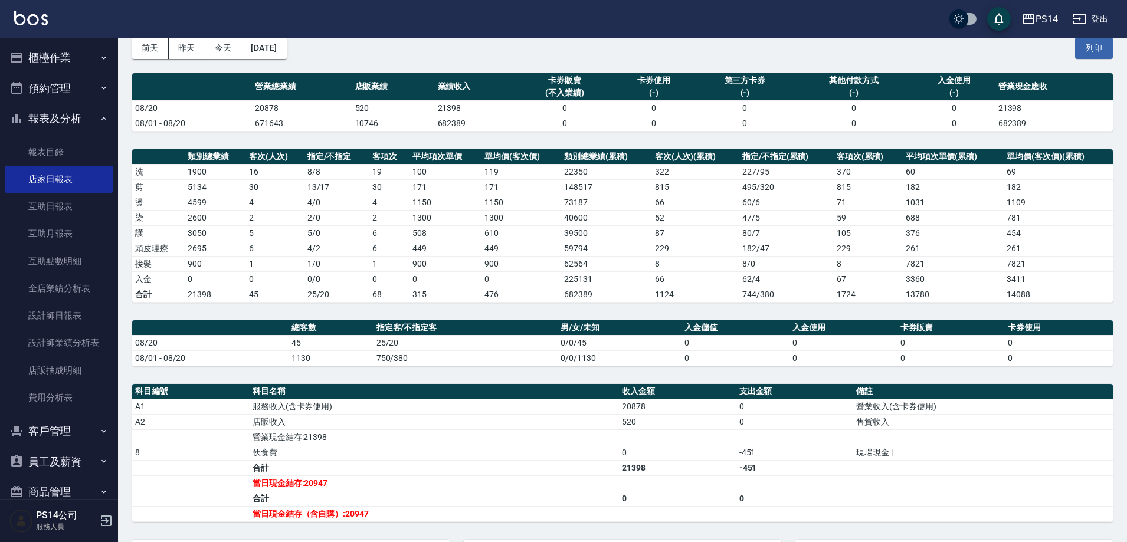
scroll to position [176, 0]
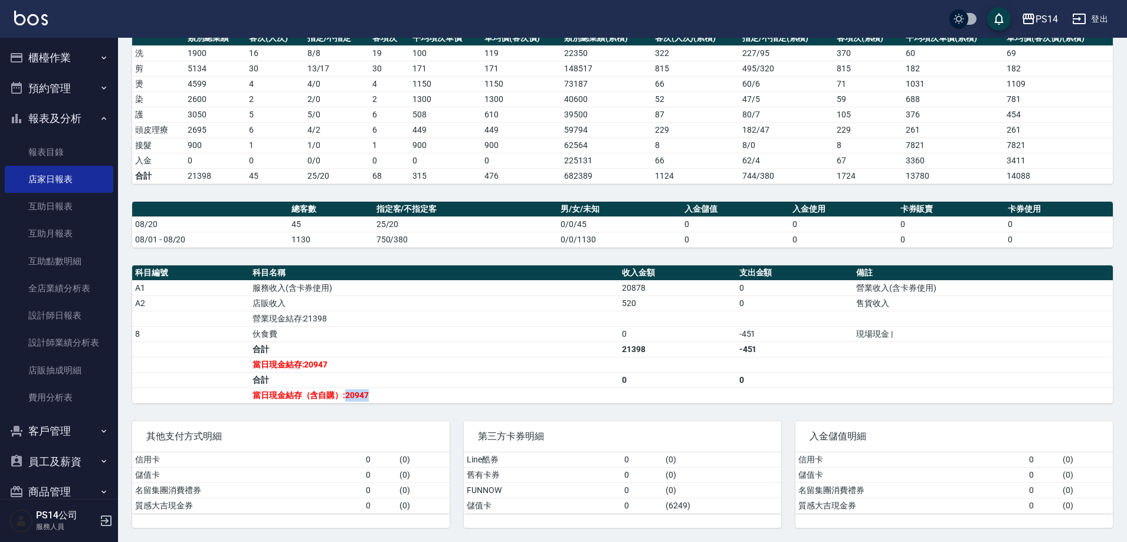
drag, startPoint x: 346, startPoint y: 395, endPoint x: 371, endPoint y: 395, distance: 25.4
click at [371, 395] on td "當日現金結存（含自購）:20947" at bounding box center [434, 395] width 369 height 15
click at [366, 395] on td "當日現金結存（含自購）:20947" at bounding box center [434, 395] width 369 height 15
drag, startPoint x: 345, startPoint y: 396, endPoint x: 398, endPoint y: 396, distance: 52.5
click at [398, 396] on td "當日現金結存（含自購）:20947" at bounding box center [434, 395] width 369 height 15
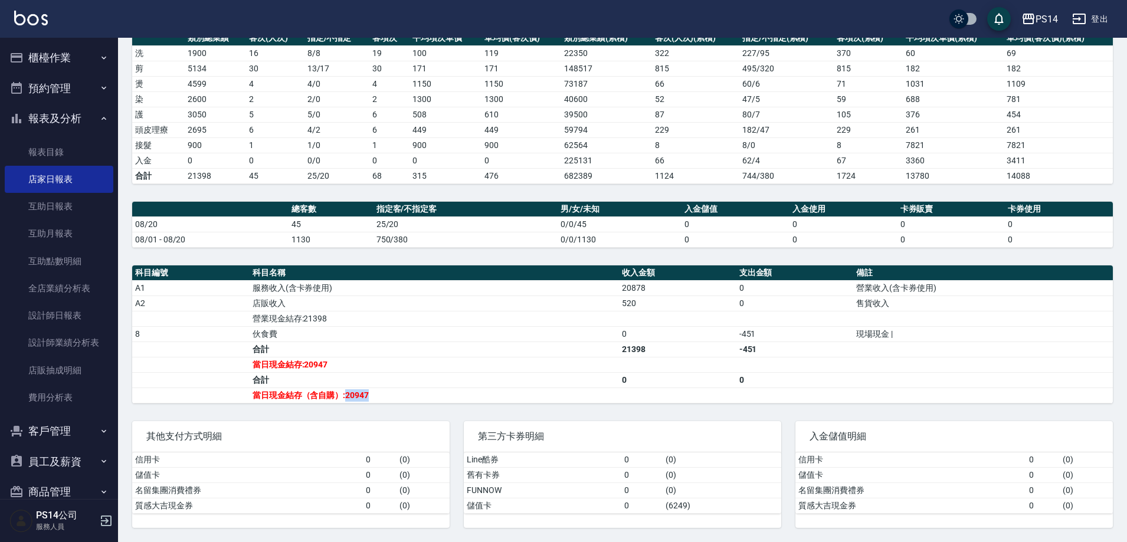
click at [373, 397] on td "當日現金結存（含自購）:20947" at bounding box center [434, 395] width 369 height 15
drag, startPoint x: 346, startPoint y: 395, endPoint x: 373, endPoint y: 398, distance: 27.9
click at [373, 398] on td "當日現金結存（含自購）:20947" at bounding box center [434, 395] width 369 height 15
click at [350, 398] on td "當日現金結存（含自購）:20947" at bounding box center [434, 395] width 369 height 15
drag, startPoint x: 344, startPoint y: 395, endPoint x: 369, endPoint y: 394, distance: 24.8
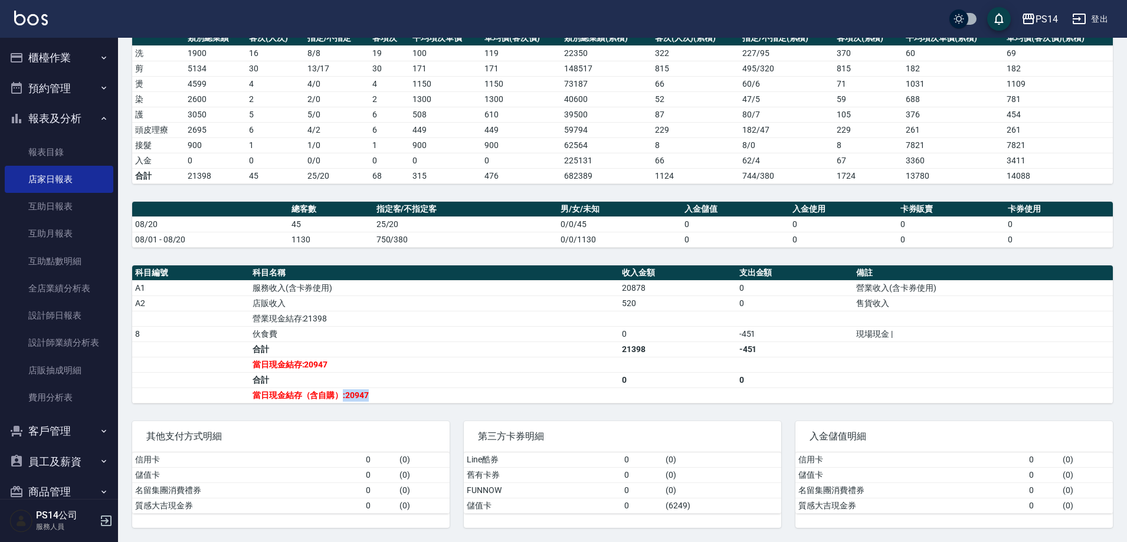
click at [369, 394] on td "當日現金結存（含自購）:20947" at bounding box center [434, 395] width 369 height 15
click at [366, 393] on td "當日現金結存（含自購）:20947" at bounding box center [434, 395] width 369 height 15
drag, startPoint x: 345, startPoint y: 395, endPoint x: 371, endPoint y: 395, distance: 25.4
click at [371, 395] on td "當日現金結存（含自購）:20947" at bounding box center [434, 395] width 369 height 15
drag, startPoint x: 297, startPoint y: 225, endPoint x: 303, endPoint y: 226, distance: 6.0
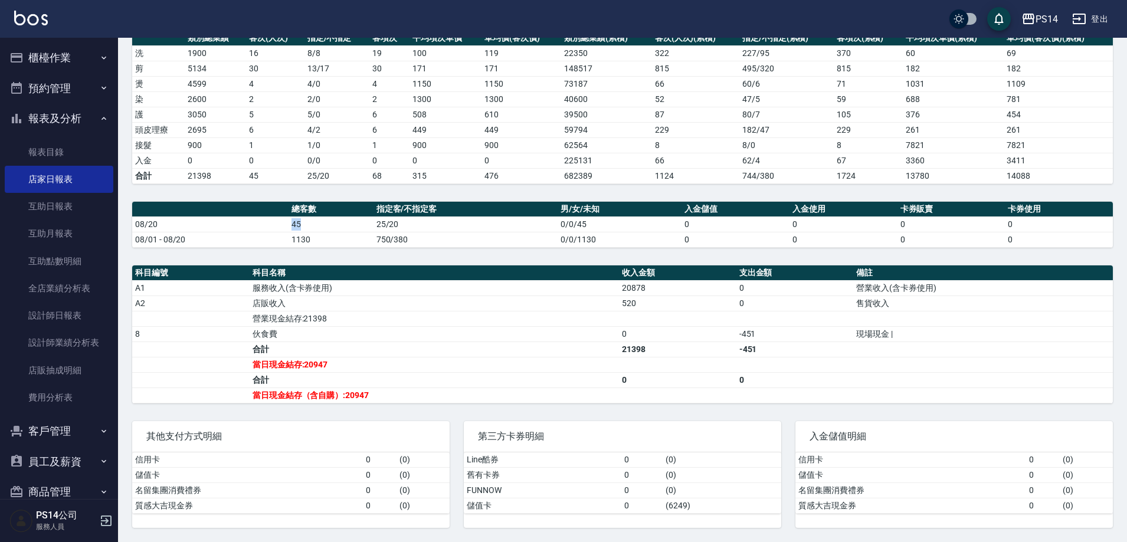
click at [303, 226] on td "45" at bounding box center [331, 224] width 85 height 15
click at [297, 225] on td "45" at bounding box center [331, 224] width 85 height 15
drag, startPoint x: 344, startPoint y: 398, endPoint x: 378, endPoint y: 394, distance: 34.4
click at [378, 394] on td "當日現金結存（含自購）:20947" at bounding box center [434, 395] width 369 height 15
click at [364, 392] on td "當日現金結存（含自購）:20947" at bounding box center [434, 395] width 369 height 15
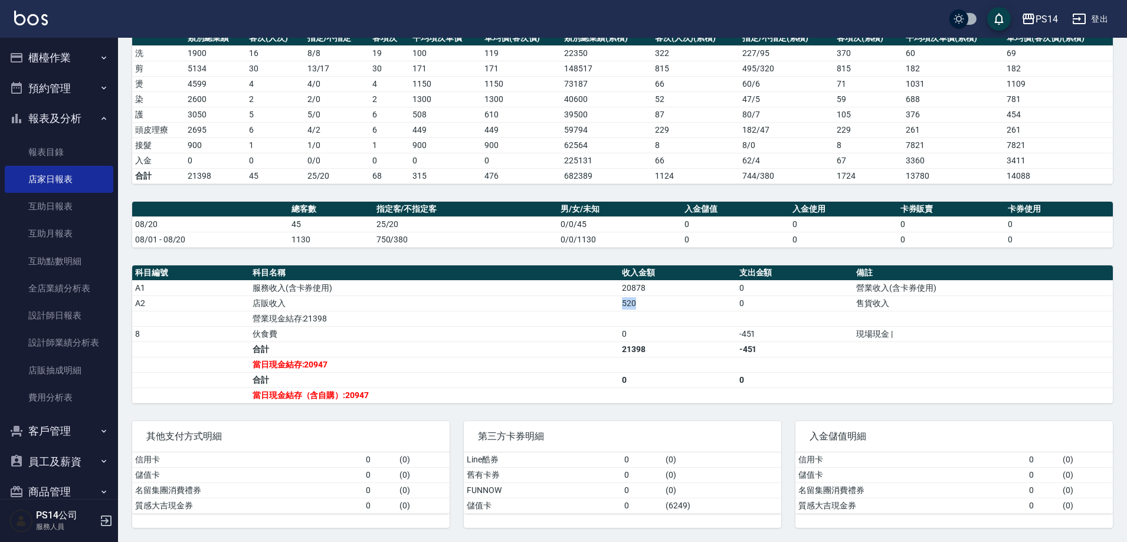
drag, startPoint x: 621, startPoint y: 306, endPoint x: 637, endPoint y: 304, distance: 16.1
click at [637, 304] on td "520" at bounding box center [677, 303] width 117 height 15
click at [635, 301] on td "520" at bounding box center [677, 303] width 117 height 15
drag, startPoint x: 251, startPoint y: 130, endPoint x: 272, endPoint y: 130, distance: 21.2
click at [272, 130] on td "6" at bounding box center [275, 129] width 58 height 15
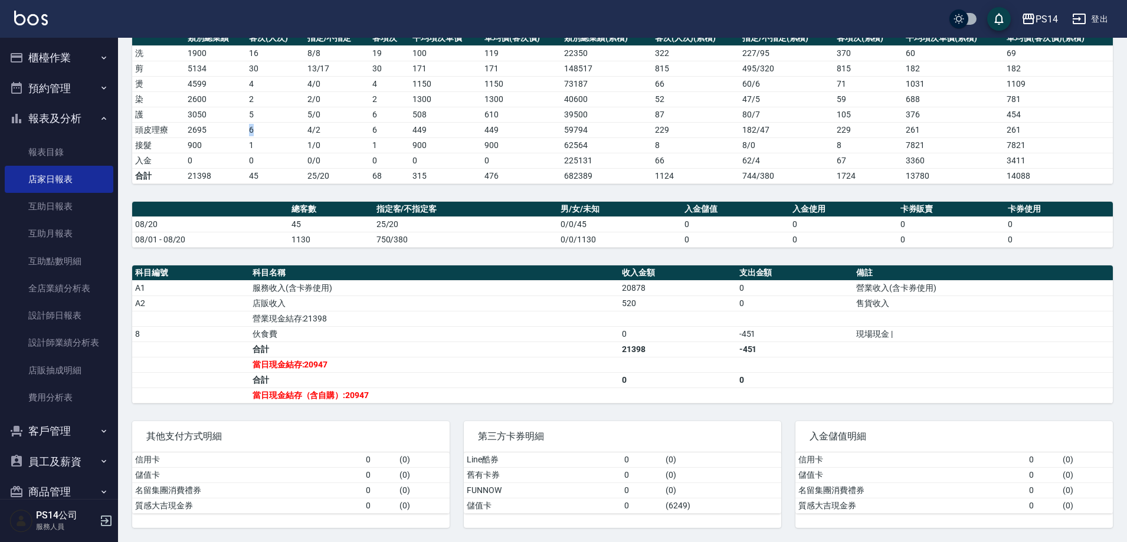
click at [265, 135] on td "6" at bounding box center [275, 129] width 58 height 15
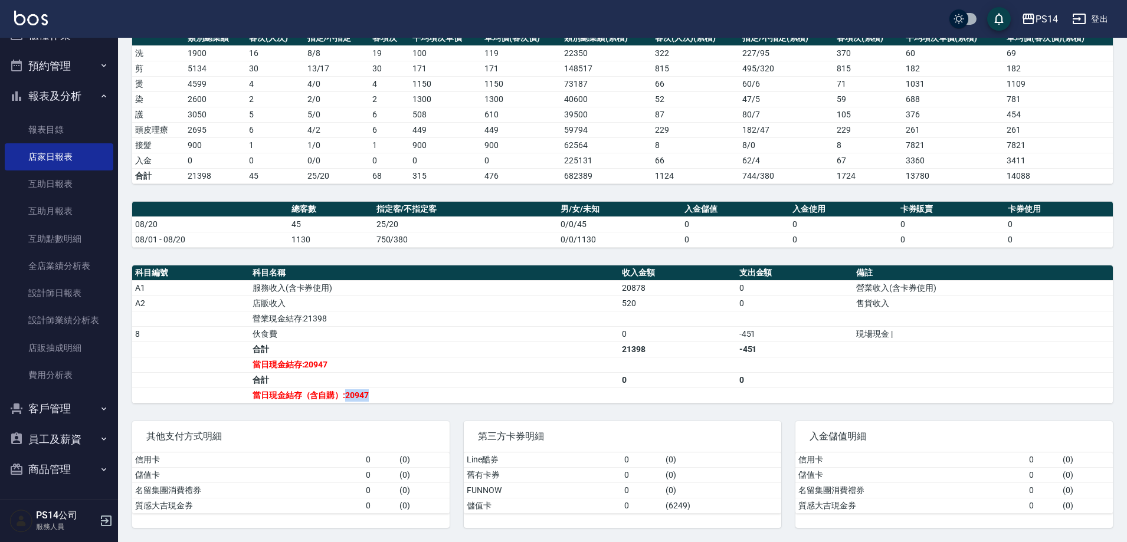
drag, startPoint x: 345, startPoint y: 395, endPoint x: 382, endPoint y: 400, distance: 38.1
click at [382, 400] on td "當日現金結存（含自購）:20947" at bounding box center [434, 395] width 369 height 15
click at [370, 399] on td "當日現金結存（含自購）:20947" at bounding box center [434, 395] width 369 height 15
click at [369, 399] on td "當日現金結存（含自購）:20947" at bounding box center [434, 395] width 369 height 15
drag, startPoint x: 367, startPoint y: 396, endPoint x: 345, endPoint y: 397, distance: 22.5
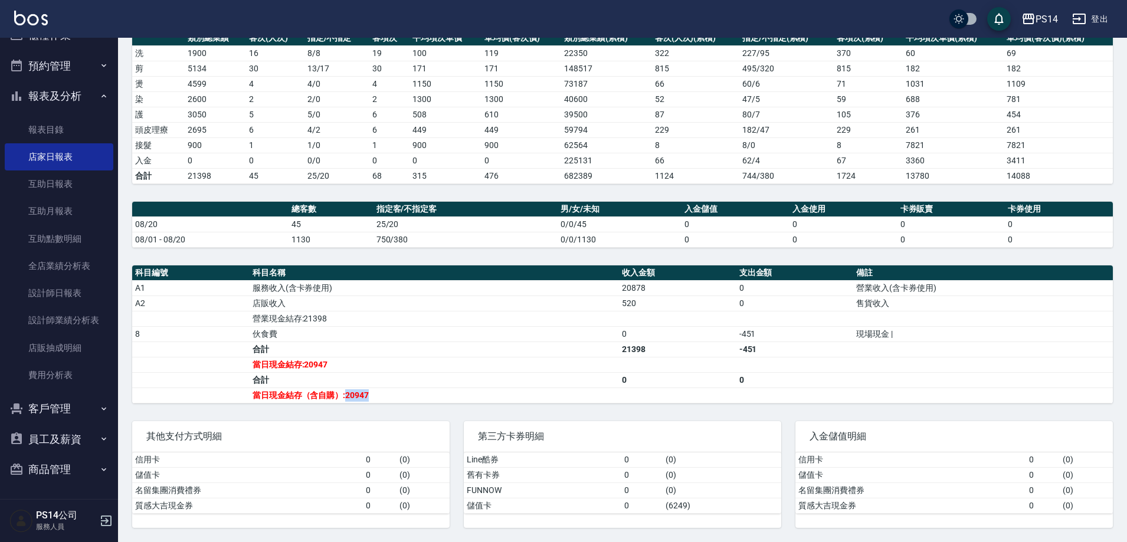
click at [345, 397] on td "當日現金結存（含自購）:20947" at bounding box center [434, 395] width 369 height 15
drag, startPoint x: 345, startPoint y: 397, endPoint x: 357, endPoint y: 398, distance: 12.4
click at [357, 398] on td "當日現金結存（含自購）:20947" at bounding box center [434, 395] width 369 height 15
click at [358, 398] on td "當日現金結存（含自購）:20947" at bounding box center [434, 395] width 369 height 15
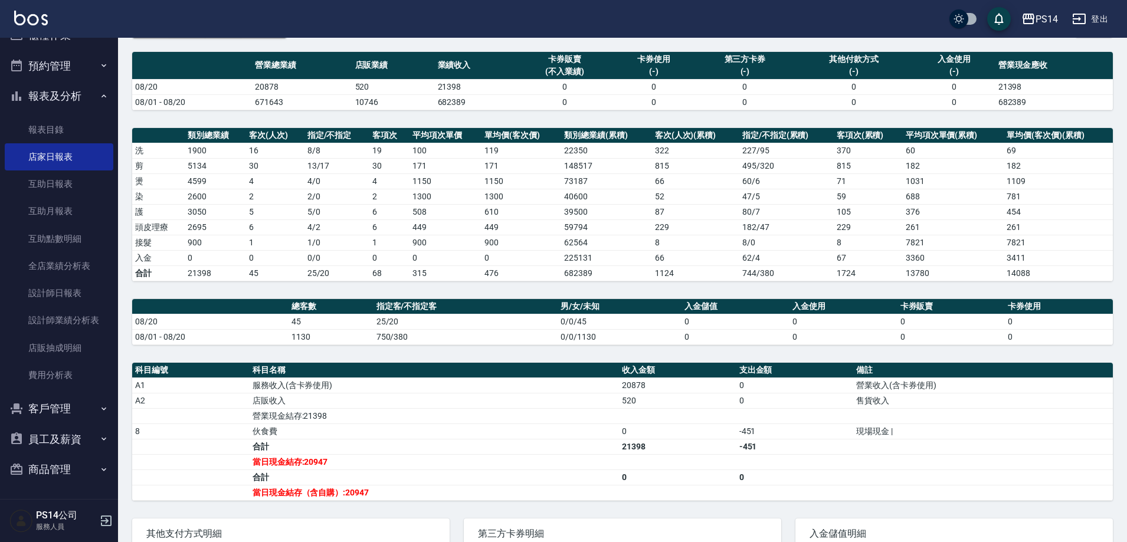
scroll to position [77, 0]
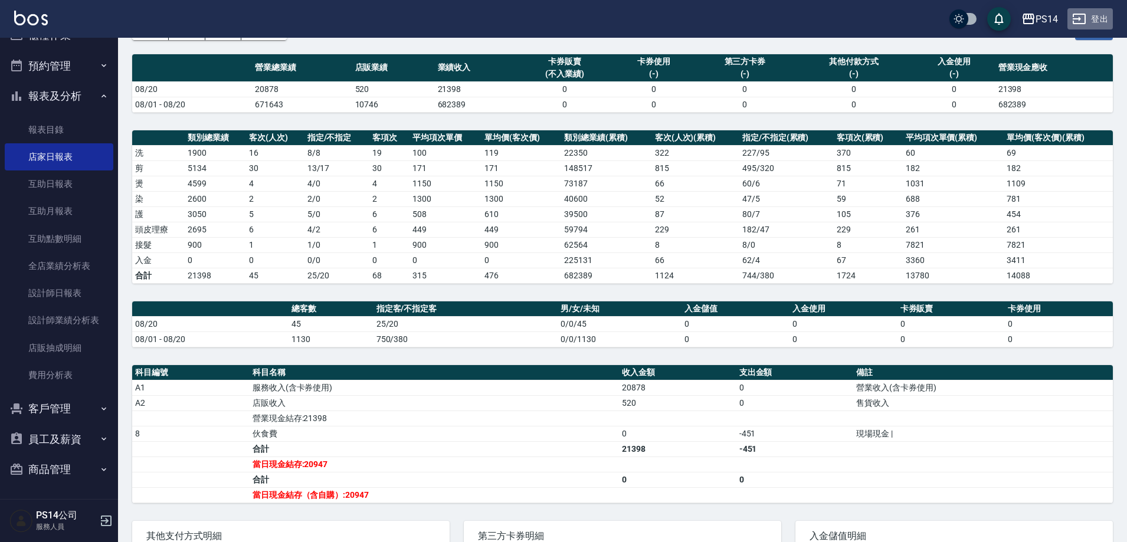
click at [1090, 12] on button "登出" at bounding box center [1089, 19] width 45 height 22
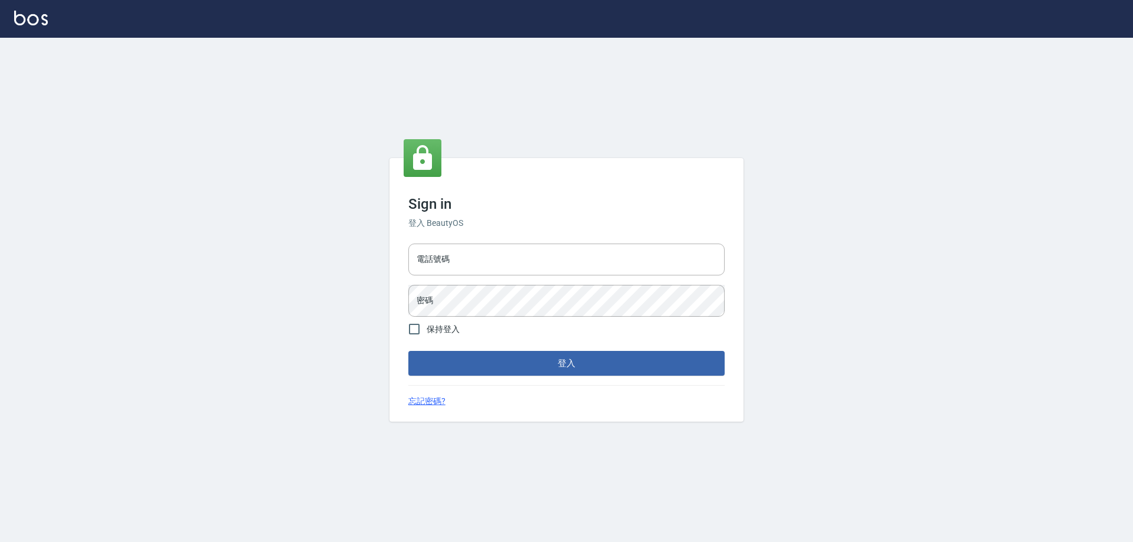
type input "0426657991"
